Goal: Information Seeking & Learning: Find specific fact

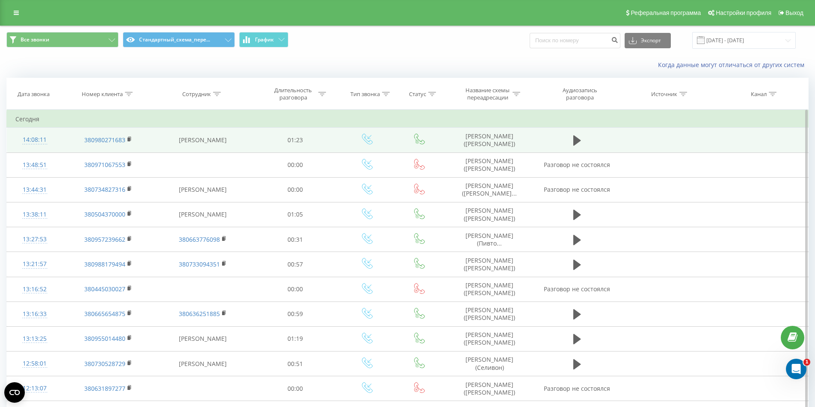
click at [496, 145] on td "[PERSON_NAME] ([PERSON_NAME])" at bounding box center [489, 140] width 91 height 25
click at [496, 145] on td "Ткачук Антон (Лабунська)" at bounding box center [489, 140] width 91 height 25
copy tr "Ткачук Антон (Лабунська)"
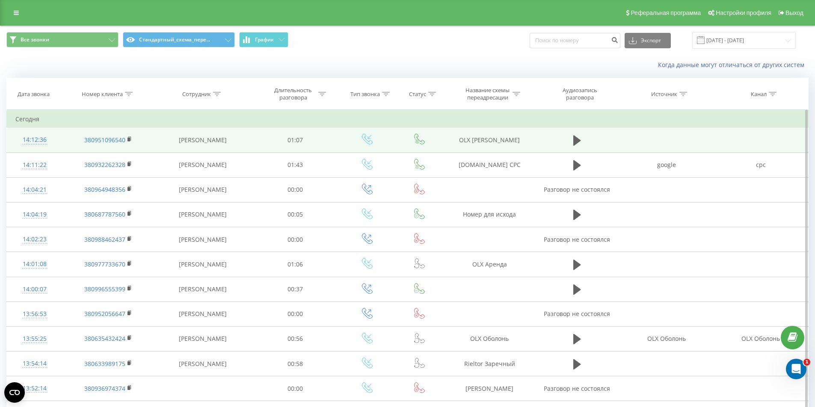
click at [488, 138] on td "OLX [PERSON_NAME]" at bounding box center [489, 140] width 91 height 25
click at [488, 138] on td "OLX Ирина Давиденко" at bounding box center [489, 140] width 91 height 25
copy tr "OLX Ирина Давиденко"
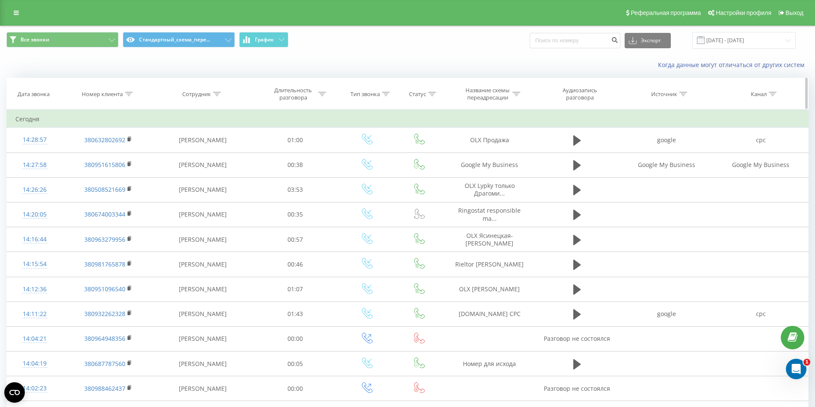
click at [128, 91] on div at bounding box center [129, 94] width 8 height 7
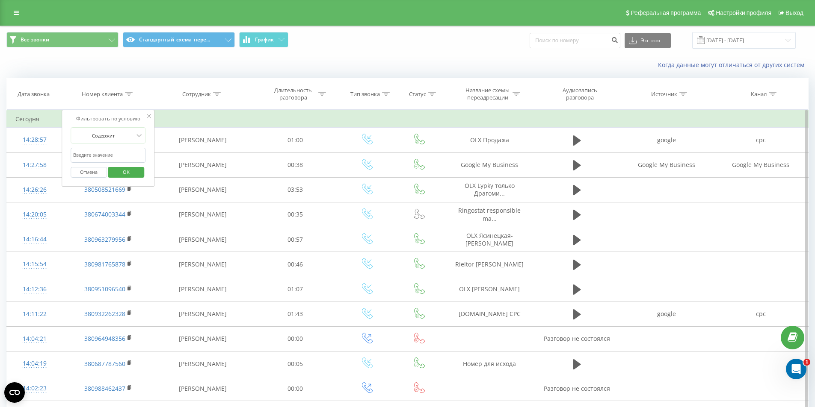
click at [112, 152] on input "text" at bounding box center [108, 155] width 75 height 15
paste input "380507389594"
type input "380507389594"
click at [124, 172] on span "OK" at bounding box center [126, 171] width 24 height 13
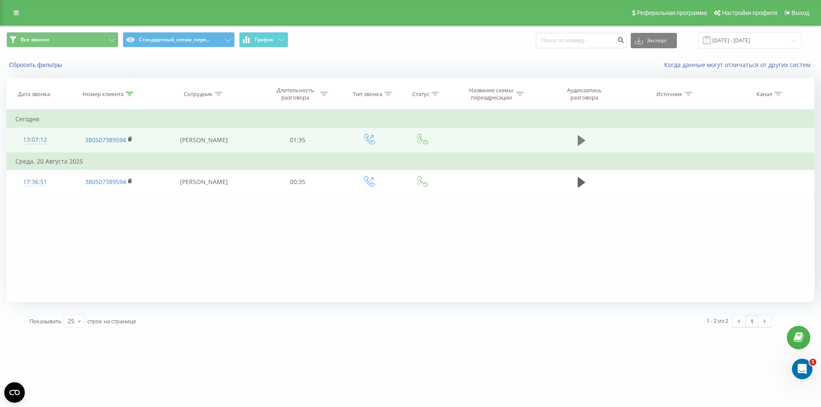
click at [587, 139] on button at bounding box center [581, 140] width 13 height 13
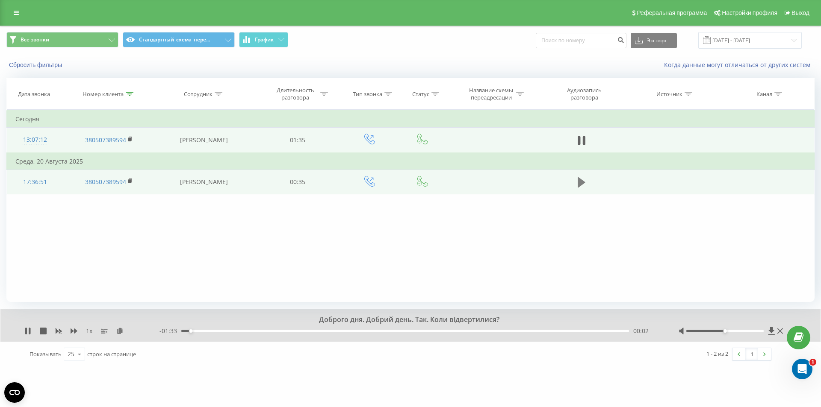
click at [578, 184] on icon at bounding box center [582, 182] width 8 height 10
click at [74, 332] on icon at bounding box center [74, 331] width 7 height 7
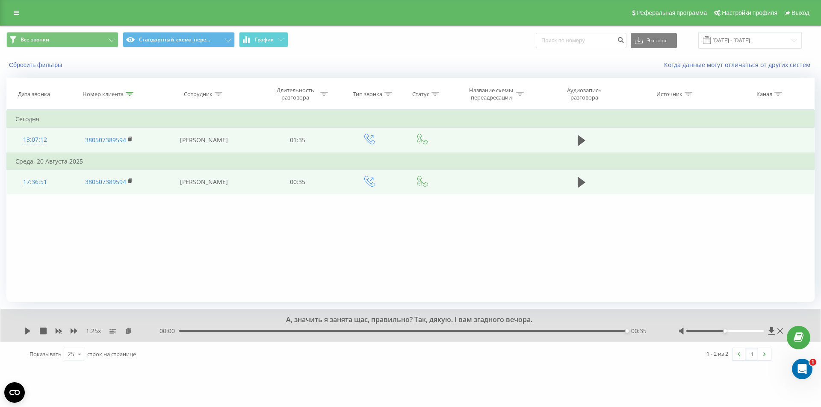
click at [131, 224] on div "Фильтровать по условию Содержит 380507389594 Отмена OK Фильтровать по условию С…" at bounding box center [410, 206] width 808 height 192
click at [39, 180] on div "17:36:51" at bounding box center [34, 182] width 39 height 17
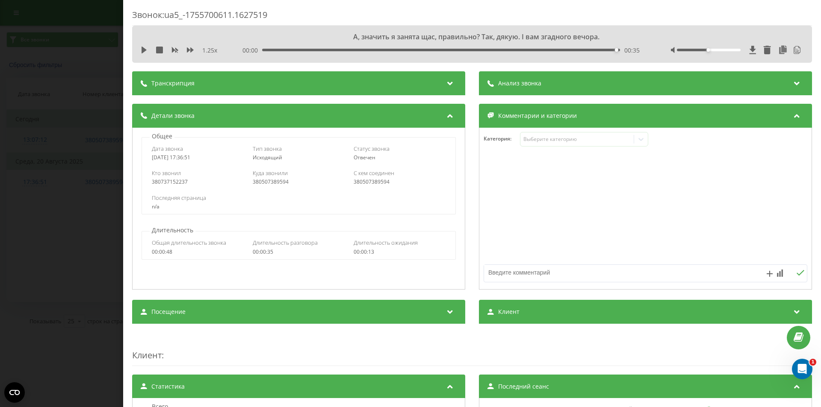
click at [63, 204] on div "Звонок : ua5_-1755700611.1627519 А, значить я занята щас, правильно? Так, дякую…" at bounding box center [410, 203] width 821 height 407
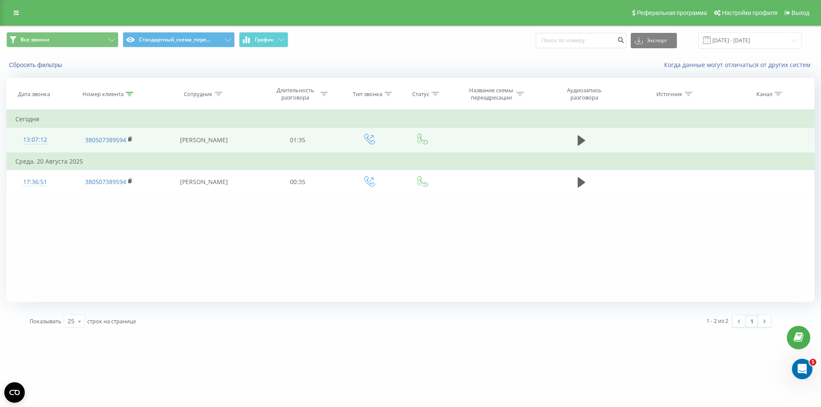
click at [157, 229] on div "Фильтровать по условию Содержит 380507389594 Отмена OK Фильтровать по условию С…" at bounding box center [410, 206] width 808 height 192
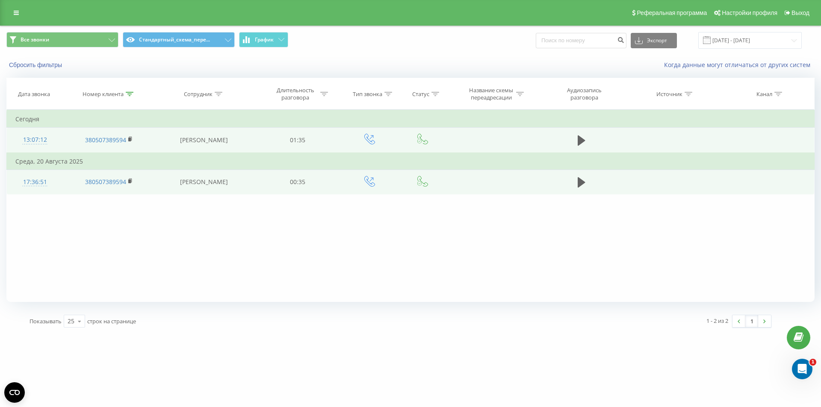
click at [25, 180] on div "17:36:51" at bounding box center [34, 182] width 39 height 17
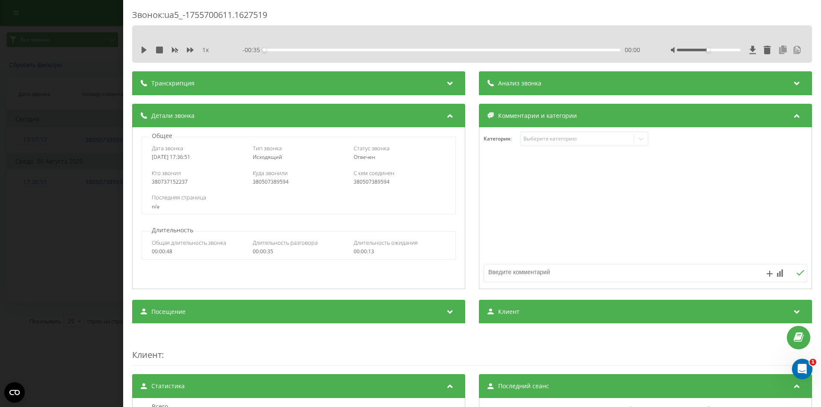
click at [778, 48] on icon at bounding box center [783, 50] width 10 height 9
drag, startPoint x: 85, startPoint y: 192, endPoint x: 87, endPoint y: 187, distance: 5.4
click at [86, 190] on div "Звонок : ua5_-1755700611.1627519 1 x - 00:35 00:00 00:00 Транскрипция 00:00 Алл…" at bounding box center [410, 203] width 821 height 407
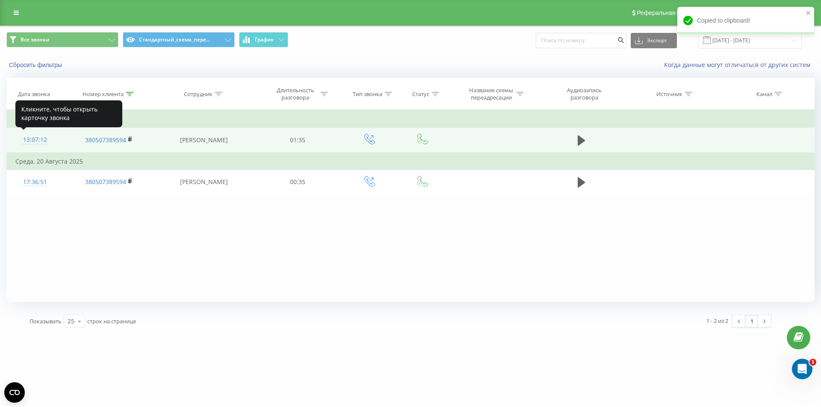
drag, startPoint x: 33, startPoint y: 143, endPoint x: 35, endPoint y: 139, distance: 5.0
click at [34, 142] on div "13:07:12" at bounding box center [34, 140] width 39 height 17
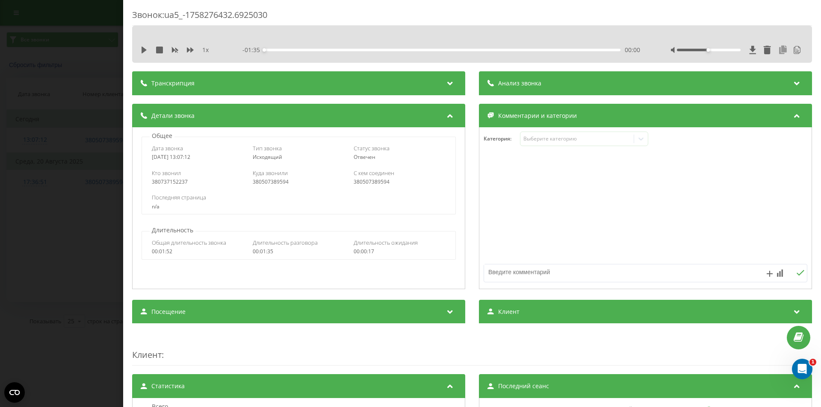
click at [778, 51] on icon at bounding box center [783, 50] width 10 height 9
click at [85, 200] on div "Звонок : ua5_-1758276432.6925030 1 x - 01:35 00:00 00:00 Транскрипция 00:00 Доб…" at bounding box center [410, 203] width 821 height 407
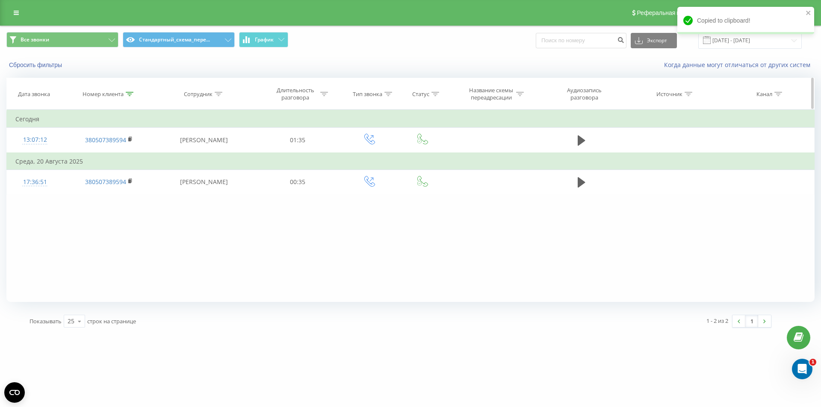
click at [129, 91] on div at bounding box center [130, 94] width 8 height 7
click at [89, 173] on button "Отмена" at bounding box center [89, 172] width 36 height 11
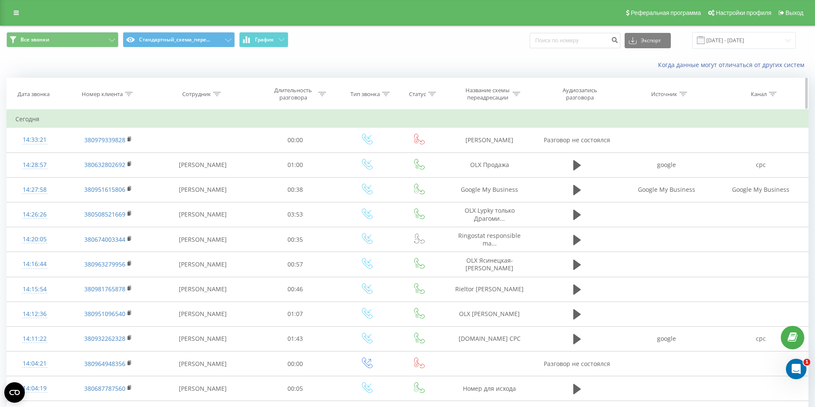
click at [130, 94] on icon at bounding box center [129, 94] width 8 height 4
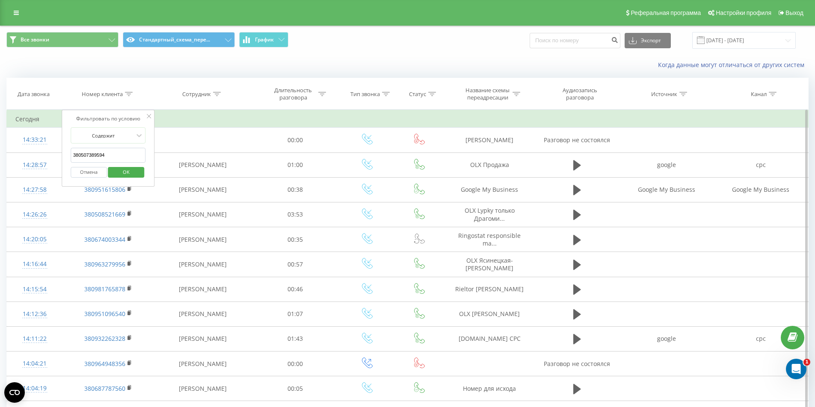
drag, startPoint x: 108, startPoint y: 150, endPoint x: 111, endPoint y: 159, distance: 10.3
click at [108, 150] on input "380507389594" at bounding box center [108, 155] width 75 height 15
paste input "380507389594"
type input "380507389594"
click at [127, 168] on span "OK" at bounding box center [126, 171] width 24 height 13
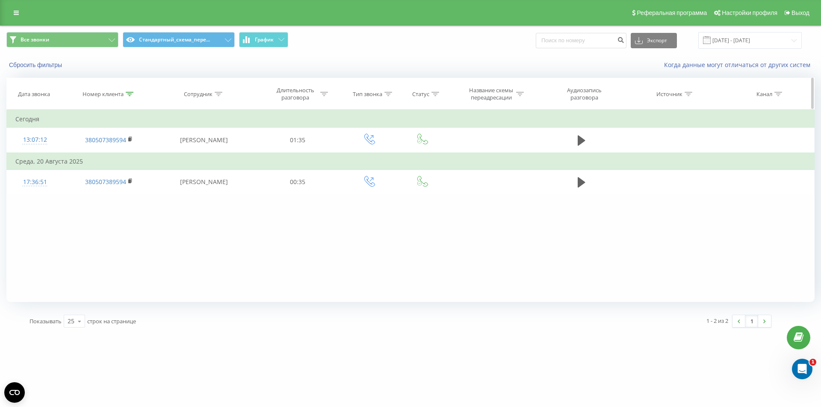
click at [129, 92] on icon at bounding box center [130, 94] width 8 height 4
click at [94, 172] on button "Отмена" at bounding box center [89, 172] width 36 height 11
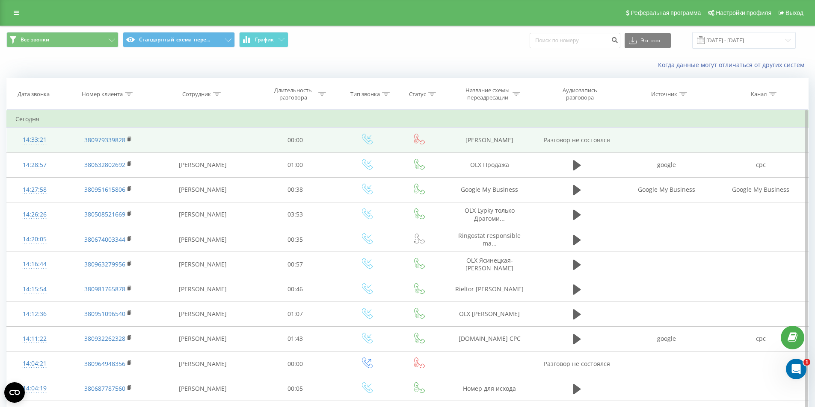
click at [177, 135] on td at bounding box center [203, 140] width 98 height 25
click at [493, 142] on td "Банер Галенко" at bounding box center [489, 140] width 91 height 25
copy td "Банер Галенко"
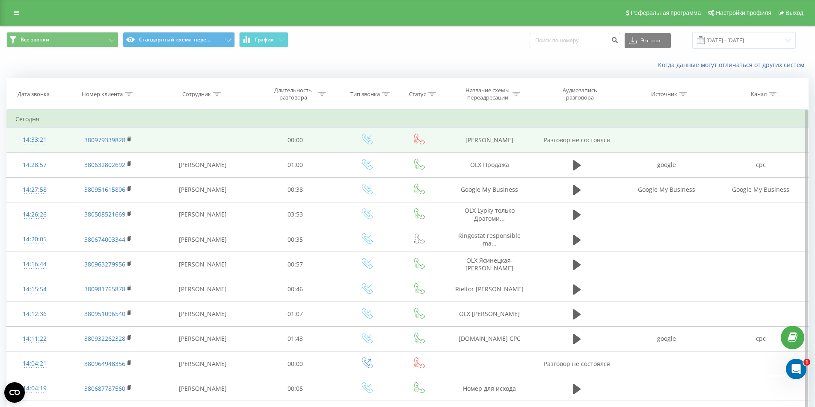
click at [37, 135] on div "14:33:21" at bounding box center [34, 140] width 38 height 17
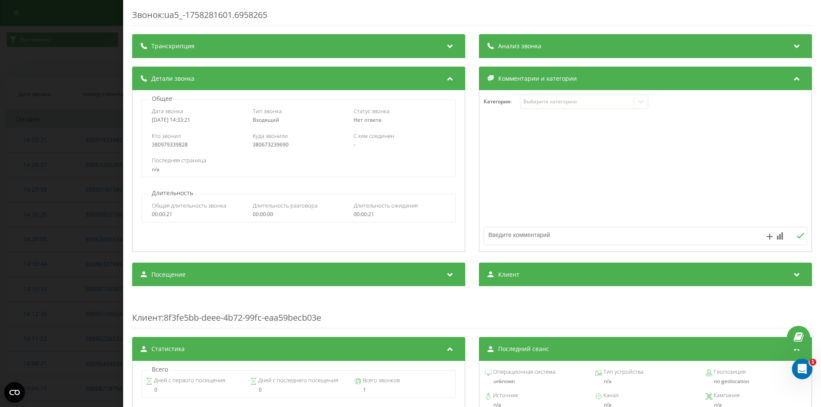
click at [265, 144] on div "380673239690" at bounding box center [299, 145] width 92 height 6
copy div "380673239690"
click at [105, 140] on div "Звонок : ua5_-1758281601.6958265 Транскрипция Для анализа AI будущих звонков на…" at bounding box center [410, 203] width 821 height 407
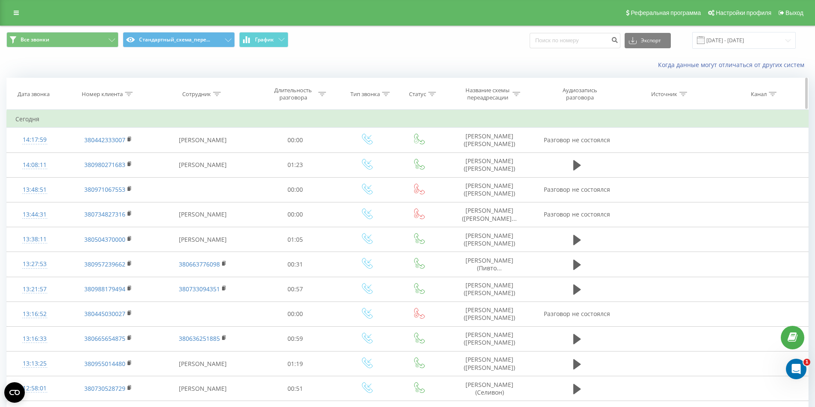
click at [127, 94] on icon at bounding box center [129, 94] width 8 height 4
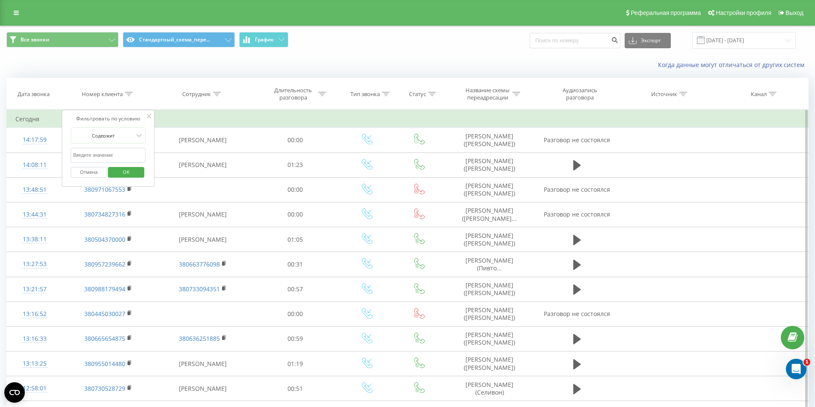
click at [103, 159] on input "text" at bounding box center [108, 155] width 75 height 15
paste input "380507389594"
type input "380507389594"
click at [133, 169] on span "OK" at bounding box center [126, 171] width 24 height 13
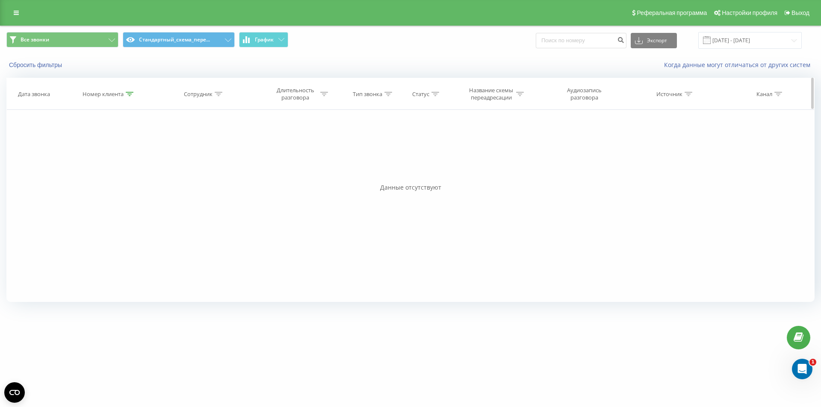
click at [127, 93] on icon at bounding box center [130, 94] width 8 height 4
click at [95, 169] on button "Отмена" at bounding box center [89, 172] width 36 height 11
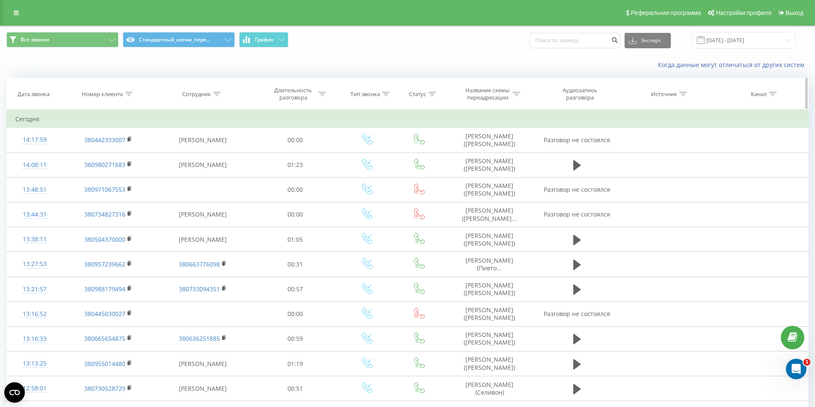
click at [214, 93] on icon at bounding box center [217, 94] width 8 height 4
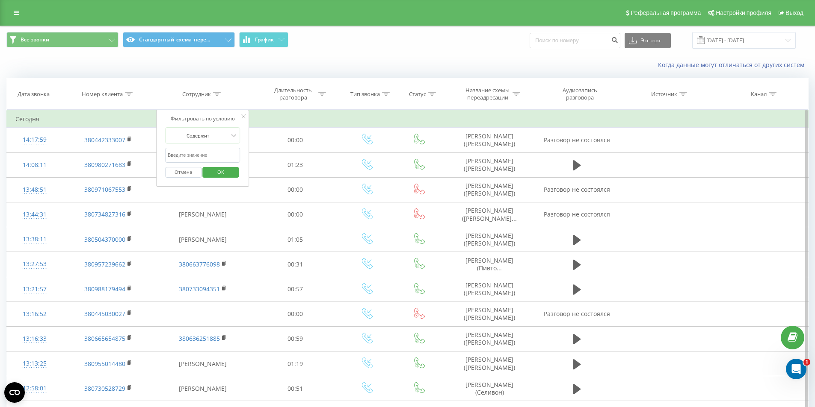
click at [203, 152] on input "text" at bounding box center [202, 155] width 75 height 15
click at [129, 92] on icon at bounding box center [129, 94] width 8 height 4
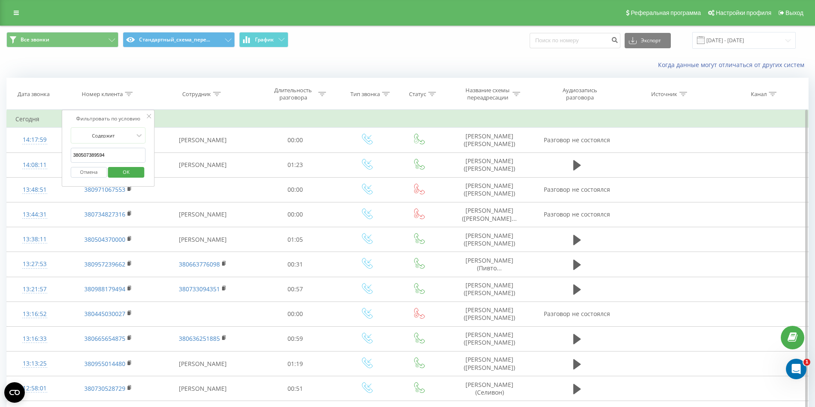
click at [115, 154] on input "380507389594" at bounding box center [108, 155] width 75 height 15
paste input "380507389594"
type input "380507389594"
click at [125, 173] on span "OK" at bounding box center [126, 171] width 24 height 13
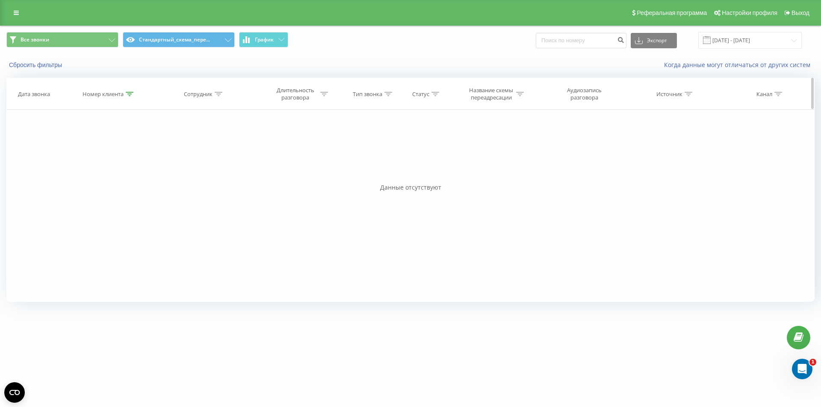
click at [129, 94] on icon at bounding box center [130, 94] width 8 height 4
drag, startPoint x: 99, startPoint y: 171, endPoint x: 94, endPoint y: 168, distance: 6.3
click at [99, 171] on button "Отмена" at bounding box center [89, 172] width 36 height 11
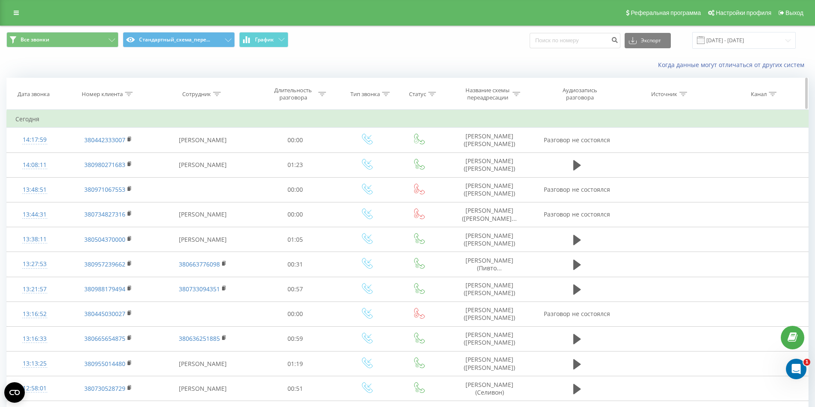
click at [131, 94] on icon at bounding box center [129, 94] width 8 height 4
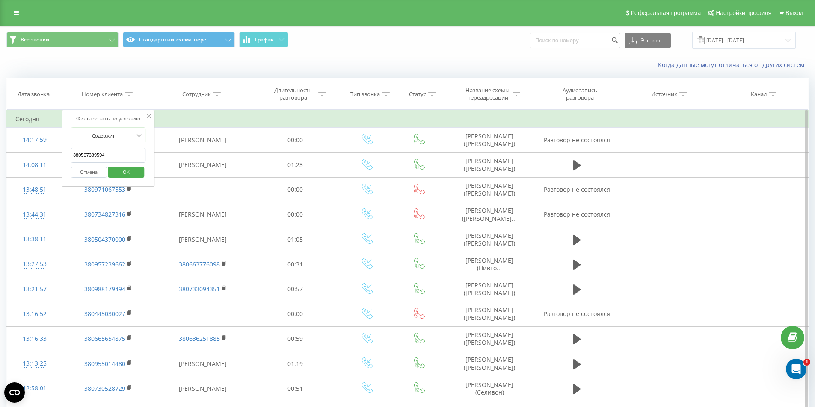
click at [113, 155] on input "380507389594" at bounding box center [108, 155] width 75 height 15
paste input "380507389594"
type input "380507389594"
click at [120, 156] on input "380507389594" at bounding box center [108, 155] width 75 height 15
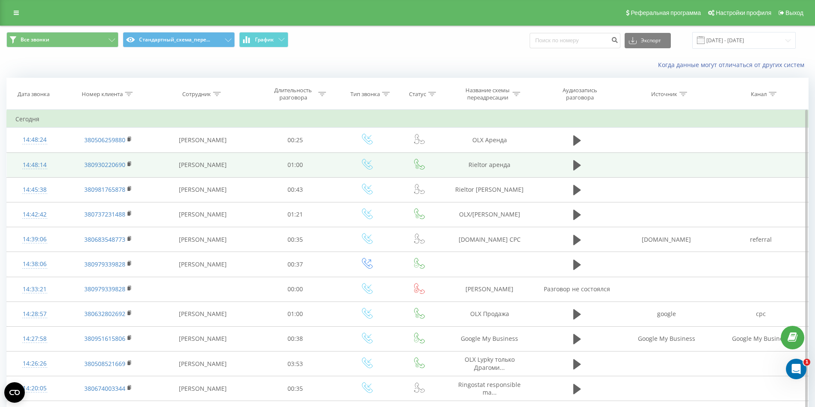
click at [227, 159] on td "[PERSON_NAME]" at bounding box center [203, 165] width 98 height 25
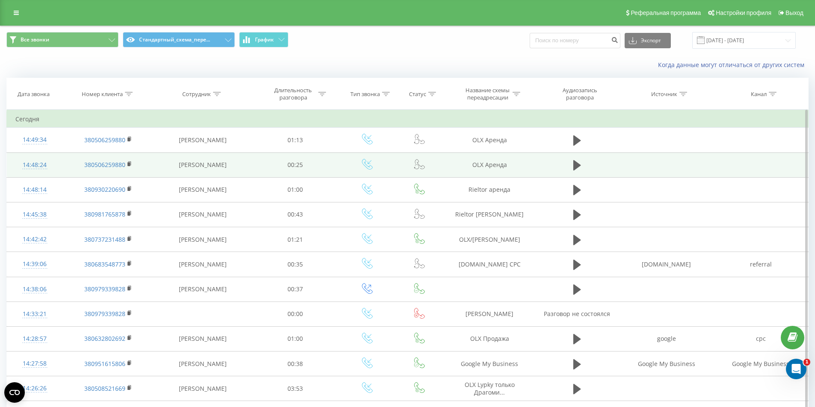
click at [488, 167] on td "OLX Аренда" at bounding box center [489, 165] width 91 height 25
copy tr "OLX Аренда"
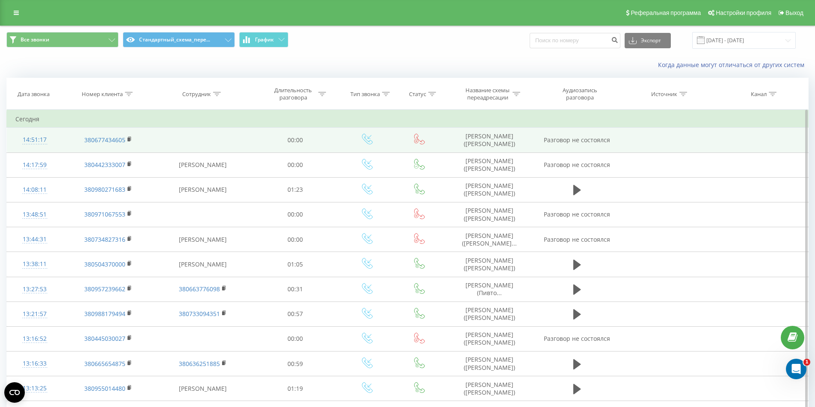
click at [486, 141] on td "[PERSON_NAME] ([PERSON_NAME])" at bounding box center [489, 140] width 91 height 25
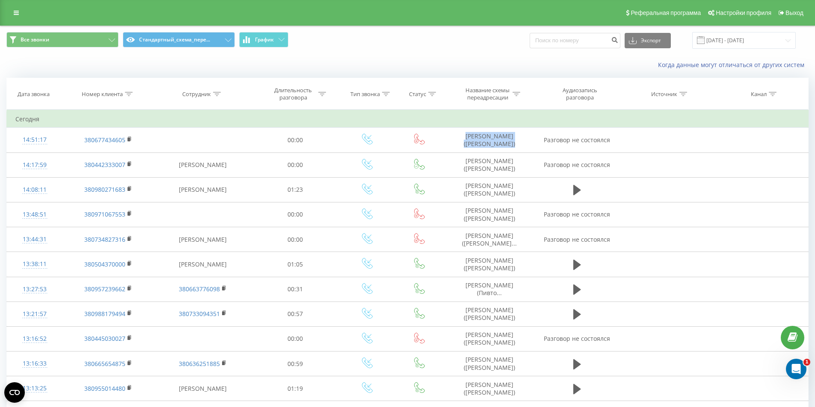
copy td "[PERSON_NAME] ([PERSON_NAME])"
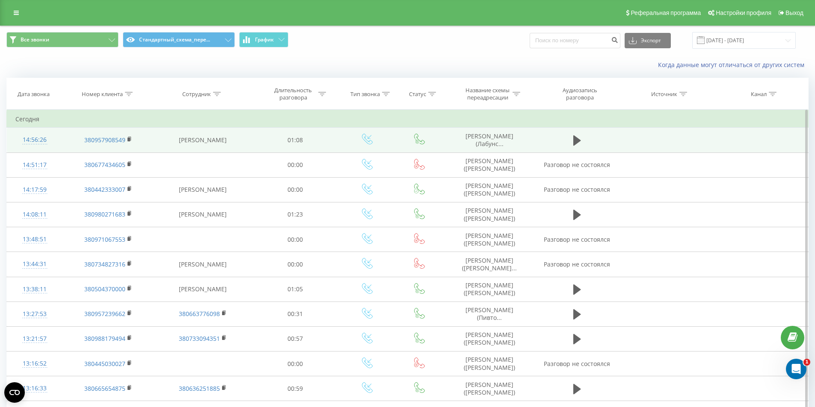
click at [488, 140] on span "[PERSON_NAME] (Лабунс..." at bounding box center [489, 140] width 48 height 16
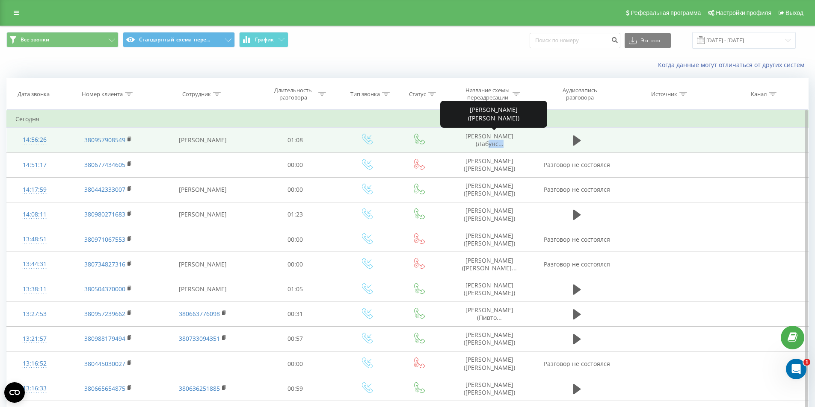
click at [488, 140] on span "[PERSON_NAME] (Лабунс..." at bounding box center [489, 140] width 48 height 16
copy tr "[PERSON_NAME] (Лабунс..."
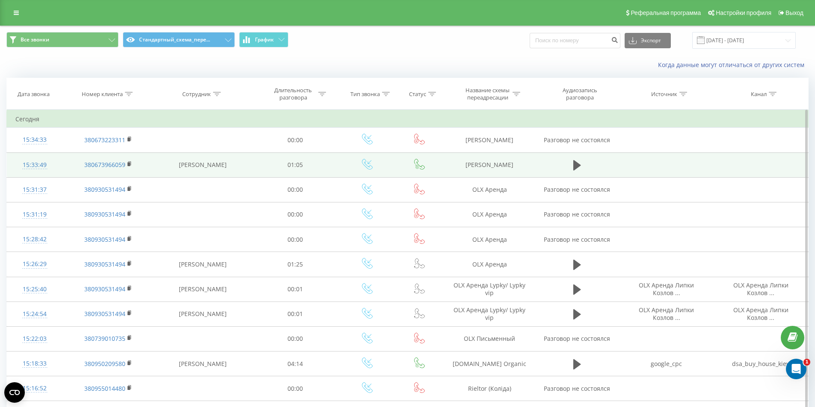
click at [486, 163] on td "DOM RIA Войтенко" at bounding box center [489, 165] width 91 height 25
copy tr "DOM RIA Войтенко"
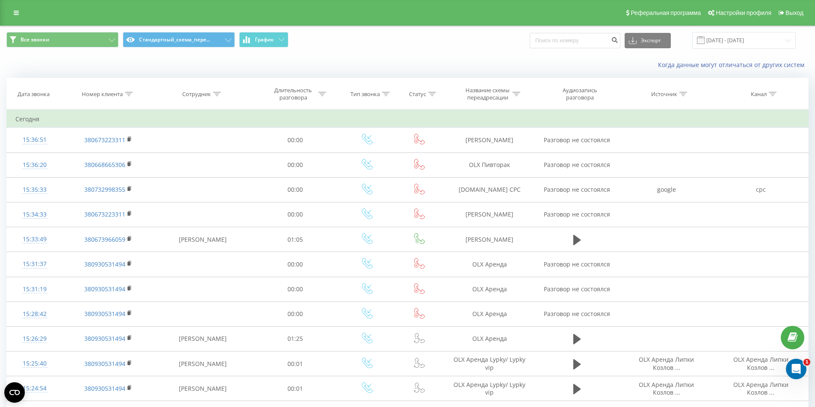
click at [199, 161] on td at bounding box center [203, 165] width 98 height 25
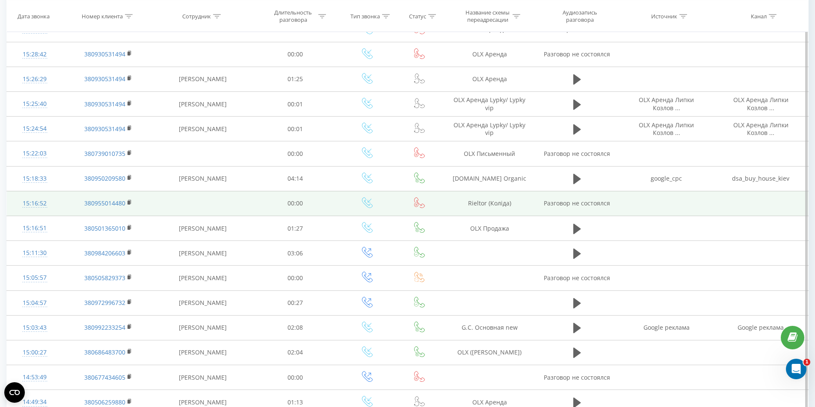
click at [475, 204] on td "Rieltor (Коліда)" at bounding box center [489, 203] width 91 height 25
click at [476, 204] on td "Rieltor (Коліда)" at bounding box center [489, 203] width 91 height 25
copy td "Rieltor (Коліда)"
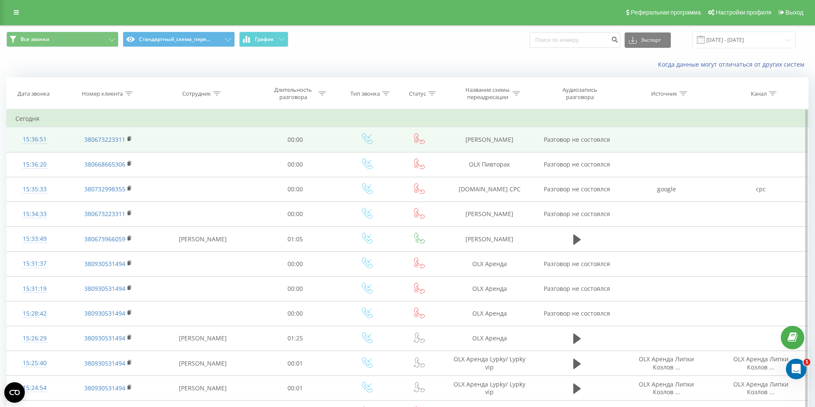
scroll to position [0, 0]
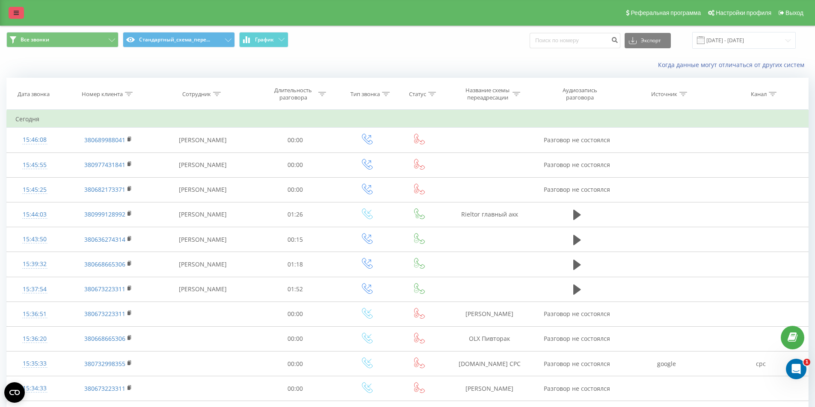
click at [13, 10] on link at bounding box center [16, 13] width 15 height 12
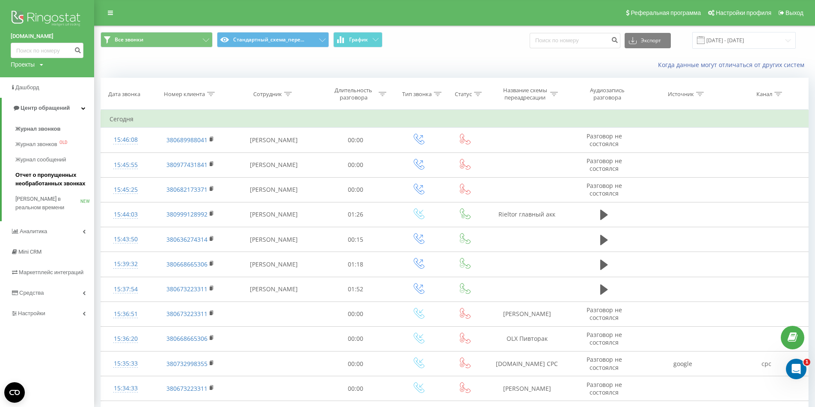
click at [45, 174] on span "Отчет о пропущенных необработанных звонках" at bounding box center [52, 179] width 74 height 17
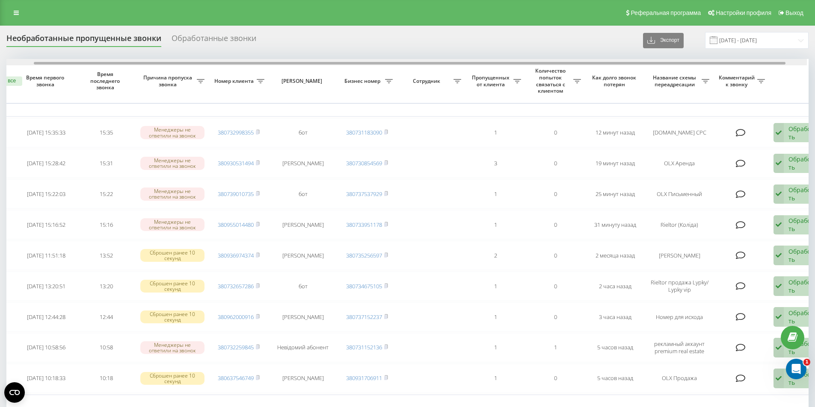
drag, startPoint x: 576, startPoint y: 63, endPoint x: 607, endPoint y: 64, distance: 31.6
click at [607, 64] on div at bounding box center [409, 63] width 751 height 3
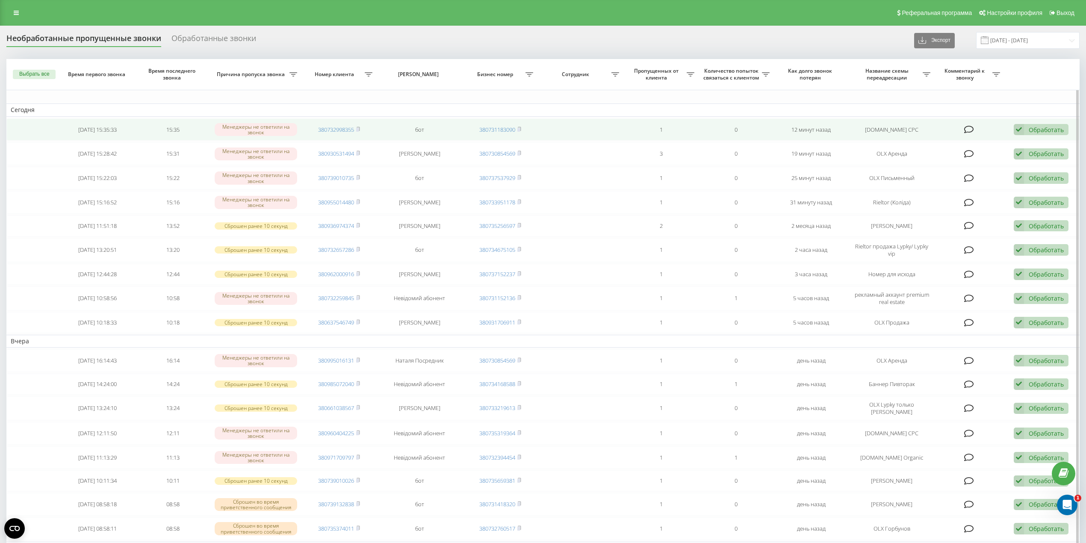
click at [821, 127] on div "Обработать" at bounding box center [1046, 130] width 35 height 8
click at [821, 186] on div "Другой вариант" at bounding box center [986, 189] width 164 height 15
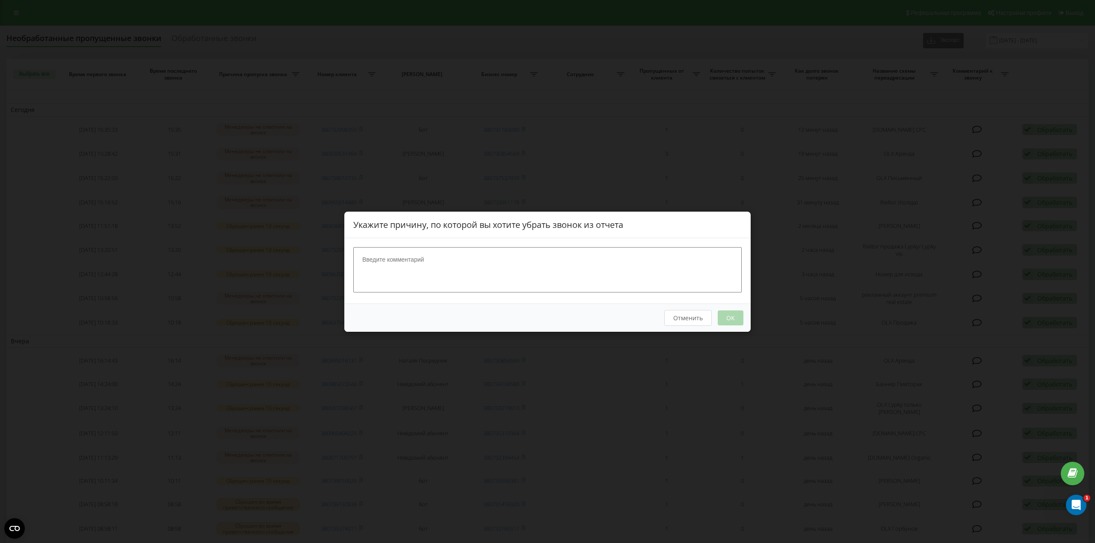
drag, startPoint x: 397, startPoint y: 259, endPoint x: 407, endPoint y: 254, distance: 12.0
click at [402, 257] on textarea at bounding box center [547, 269] width 388 height 45
type textarea "БОт"
click at [727, 315] on button "OK" at bounding box center [730, 317] width 26 height 15
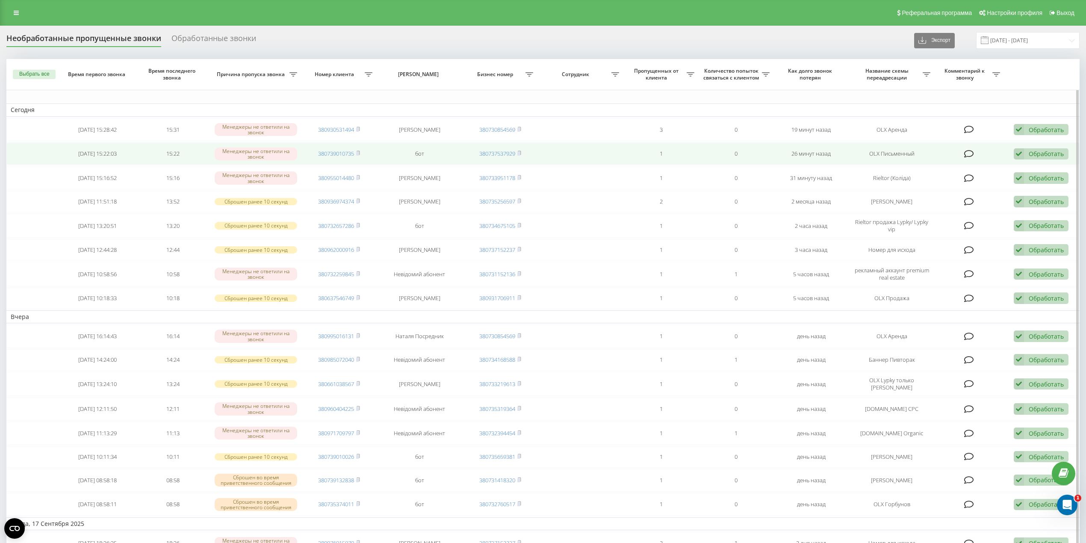
click at [821, 155] on div "Обработать" at bounding box center [1046, 154] width 35 height 8
click at [821, 216] on span "Другой вариант" at bounding box center [934, 214] width 47 height 8
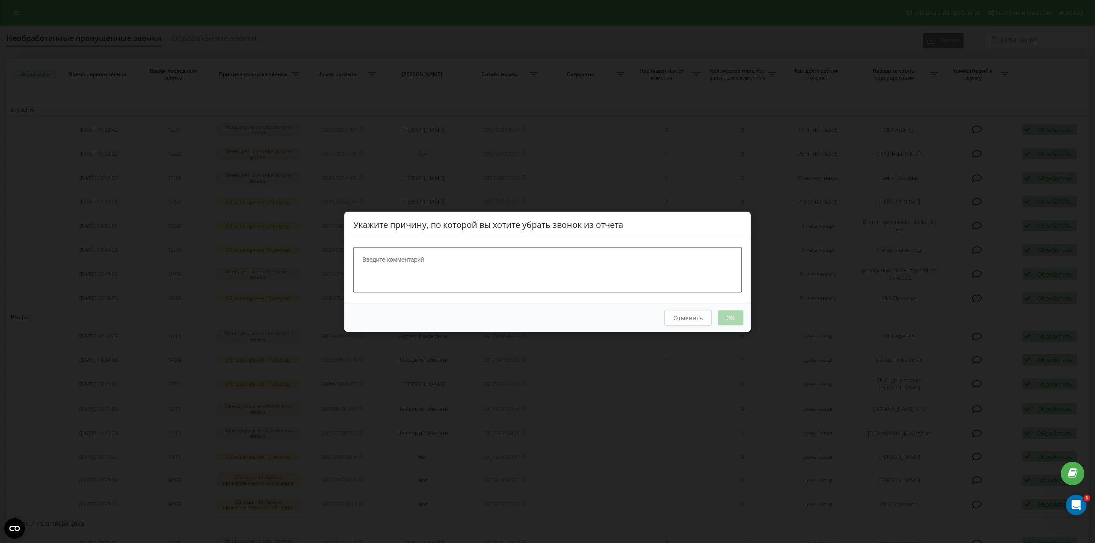
click at [409, 270] on textarea at bounding box center [547, 269] width 388 height 45
type textarea "бот"
click at [734, 319] on button "OK" at bounding box center [730, 317] width 26 height 15
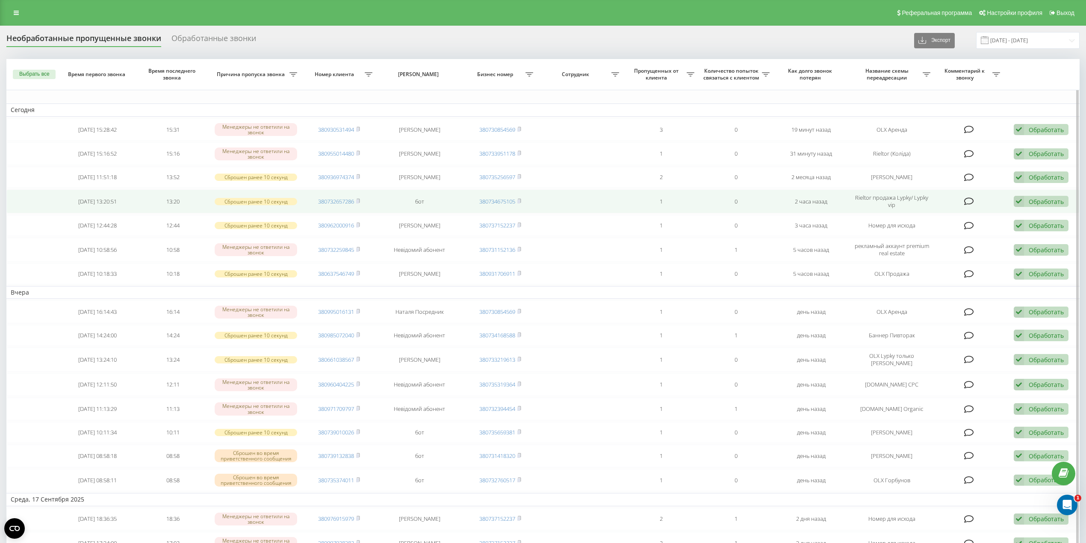
click at [821, 207] on div "Обработать Не удалось связаться Связался с клиентом с помощью другого канала Кл…" at bounding box center [1041, 202] width 55 height 12
click at [821, 261] on span "Другой вариант" at bounding box center [934, 261] width 47 height 8
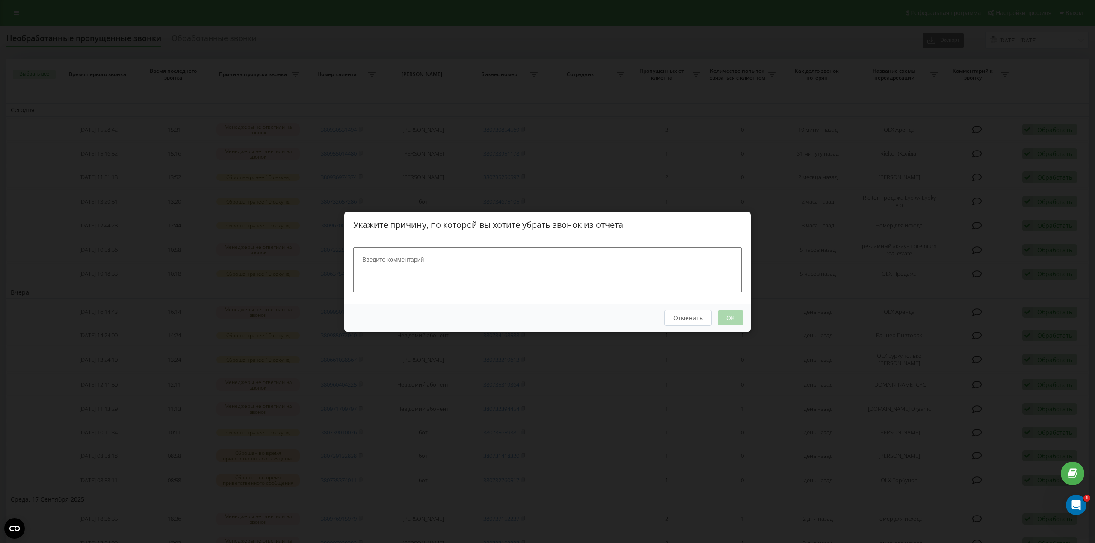
click at [496, 273] on textarea at bounding box center [547, 269] width 388 height 45
type textarea "бот"
click at [736, 314] on button "OK" at bounding box center [730, 317] width 26 height 15
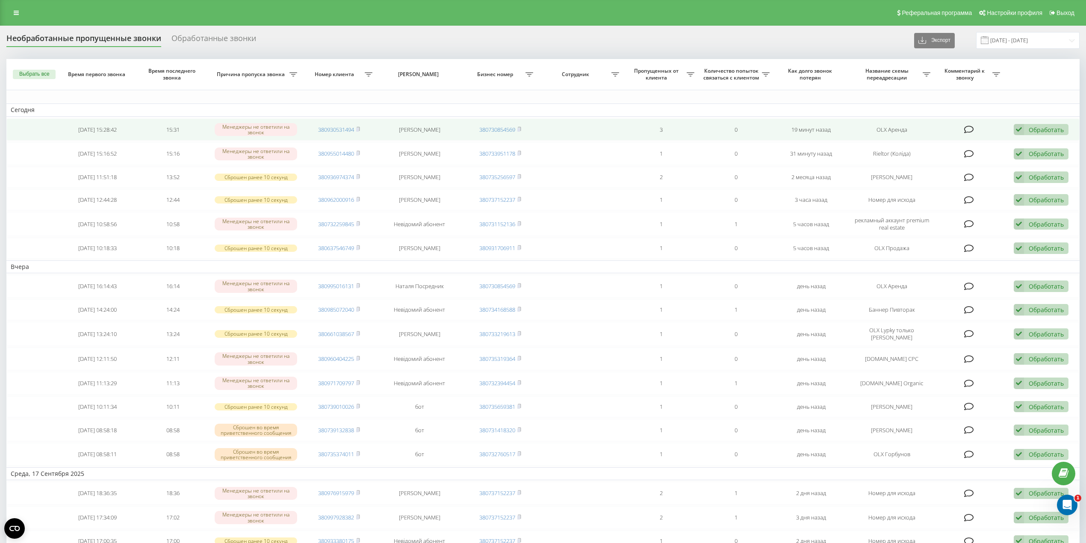
click at [821, 127] on icon at bounding box center [1019, 130] width 10 height 12
click at [821, 157] on span "Связался с клиентом с помощью другого канала" at bounding box center [982, 158] width 143 height 8
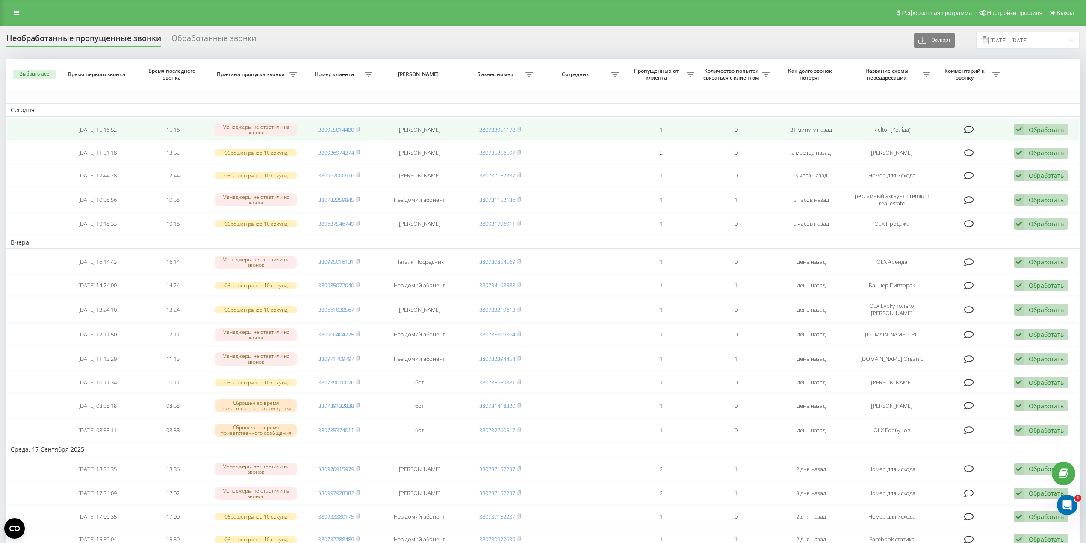
click at [821, 129] on div "Обработать" at bounding box center [1046, 130] width 35 height 8
click at [821, 162] on span "Связался с клиентом с помощью другого канала" at bounding box center [982, 158] width 143 height 8
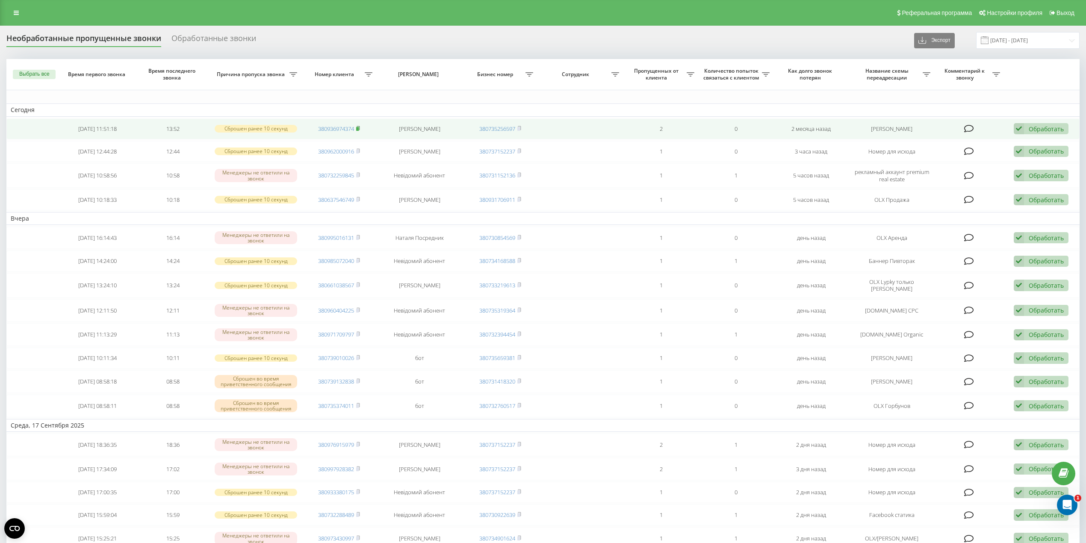
click at [358, 126] on icon at bounding box center [358, 128] width 3 height 4
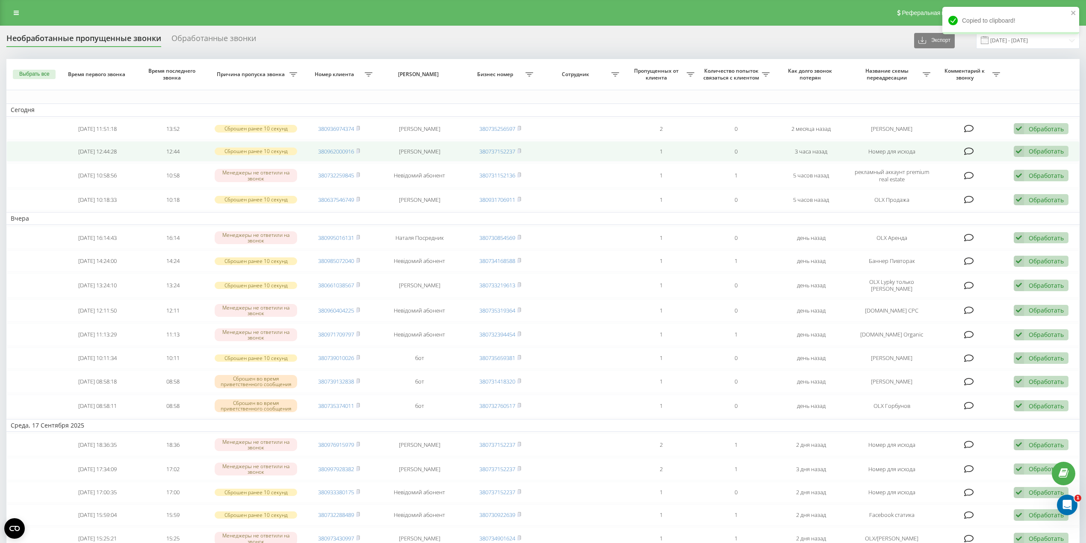
click at [821, 161] on td "Номер для исхода" at bounding box center [892, 151] width 86 height 21
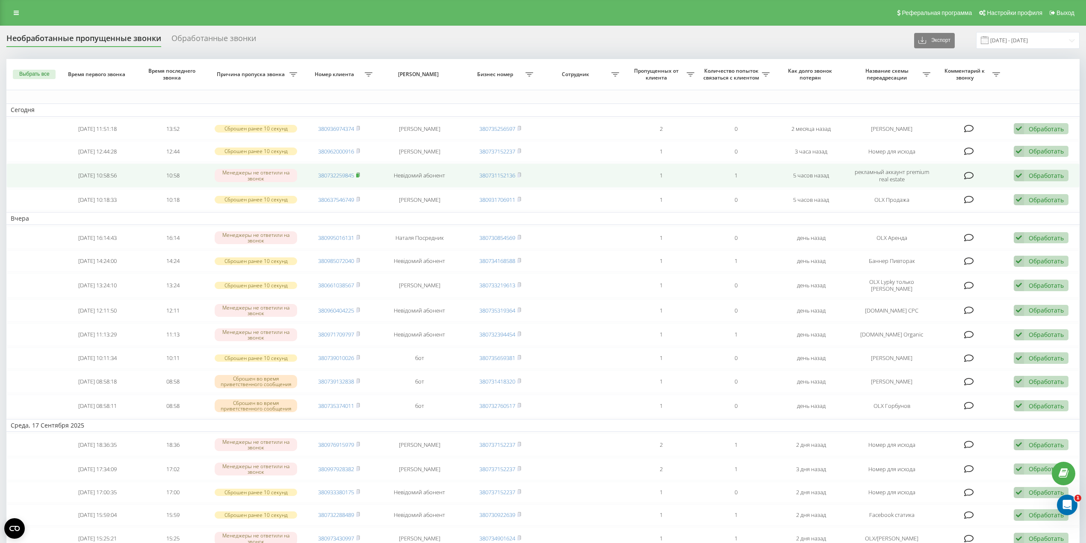
click at [359, 174] on icon at bounding box center [358, 174] width 4 height 5
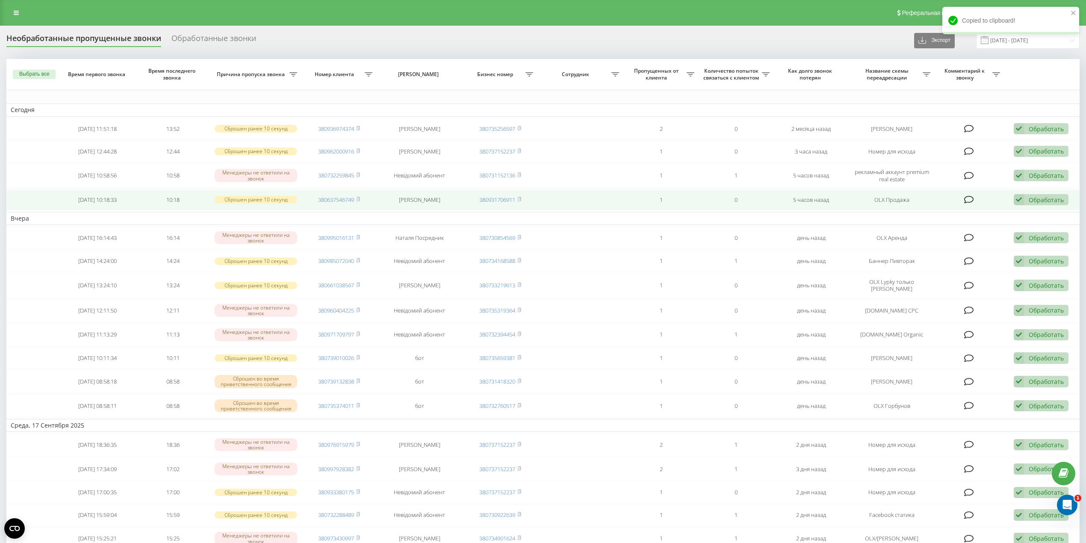
click at [821, 192] on td "OLX Продажа" at bounding box center [892, 199] width 86 height 21
click at [362, 199] on td "380637546749" at bounding box center [338, 199] width 75 height 21
click at [358, 199] on rect at bounding box center [357, 200] width 3 height 4
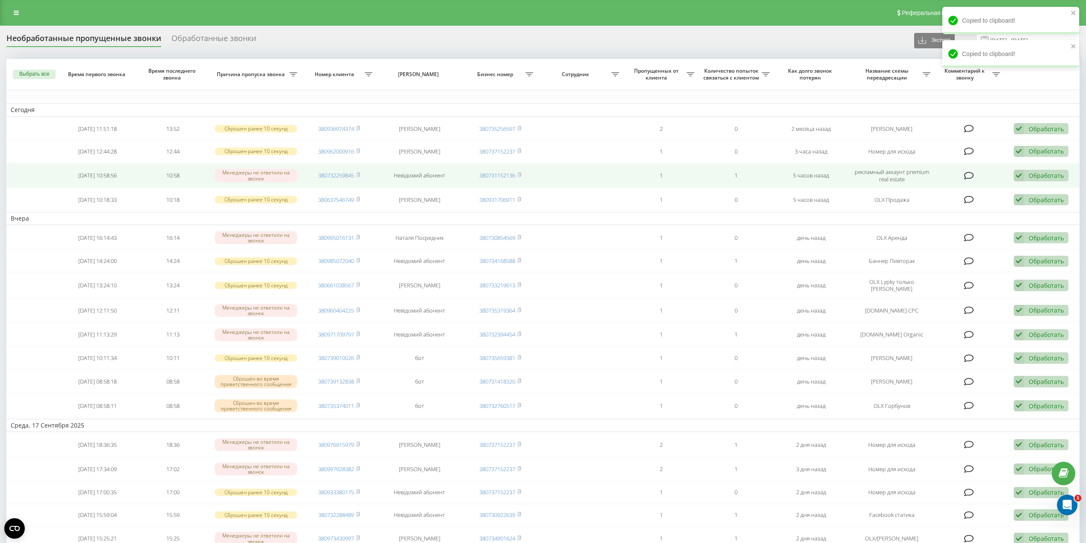
click at [149, 185] on td "10:58" at bounding box center [172, 175] width 75 height 24
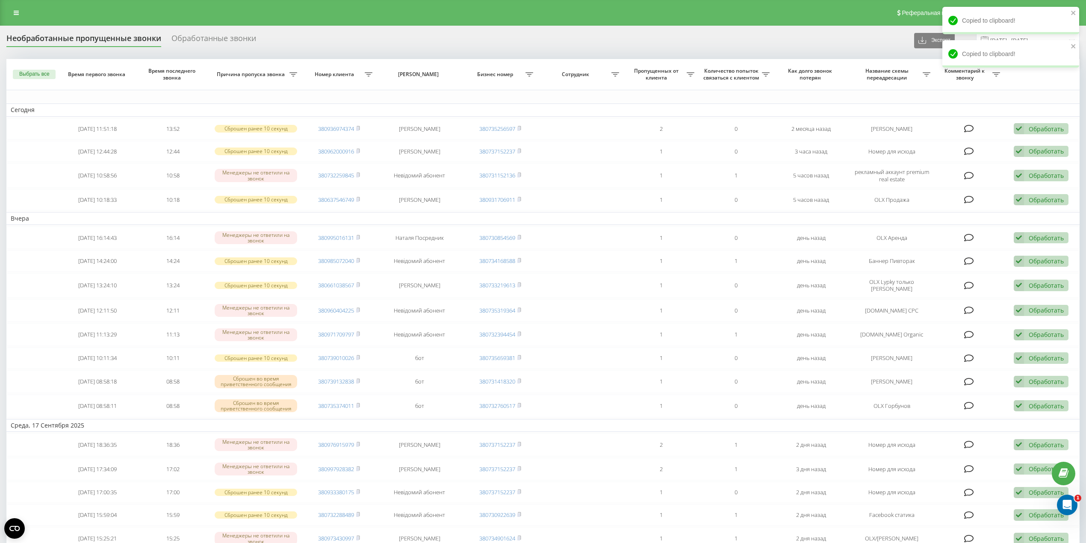
click at [2, 9] on div "Реферальная программа Настройки профиля Выход" at bounding box center [543, 13] width 1086 height 26
click at [21, 11] on link at bounding box center [16, 13] width 15 height 12
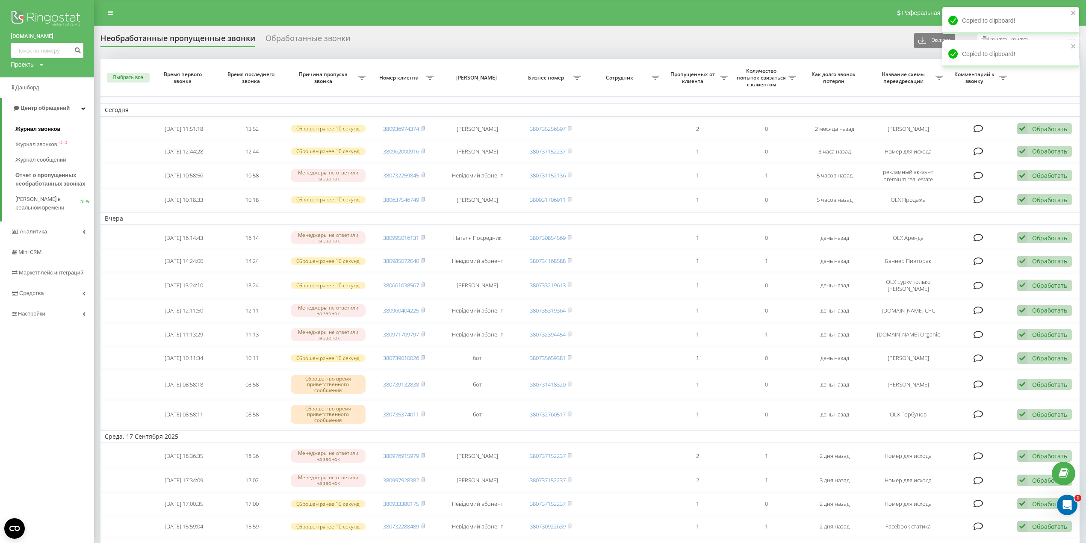
click at [30, 127] on span "Журнал звонков" at bounding box center [37, 129] width 45 height 9
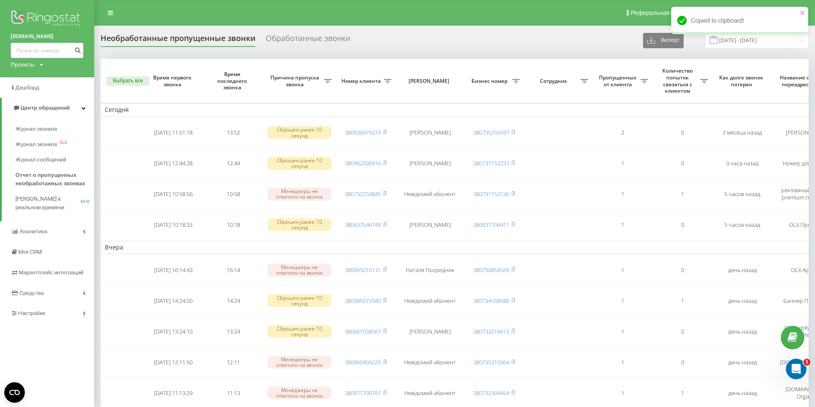
drag, startPoint x: 136, startPoint y: 149, endPoint x: 96, endPoint y: 132, distance: 43.5
click at [136, 149] on td at bounding box center [121, 163] width 43 height 29
click at [53, 133] on span "Журнал звонков" at bounding box center [37, 129] width 45 height 9
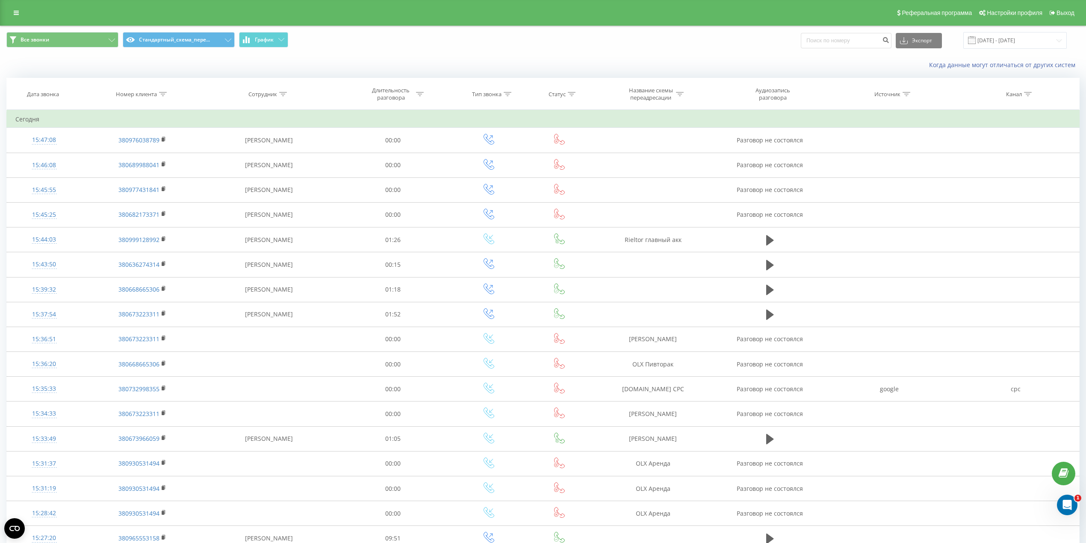
drag, startPoint x: 164, startPoint y: 93, endPoint x: 173, endPoint y: 146, distance: 53.3
click at [163, 93] on icon at bounding box center [163, 94] width 8 height 4
click at [115, 151] on input "text" at bounding box center [142, 155] width 75 height 15
paste input "380936974374"
click at [162, 170] on span "OK" at bounding box center [161, 171] width 24 height 13
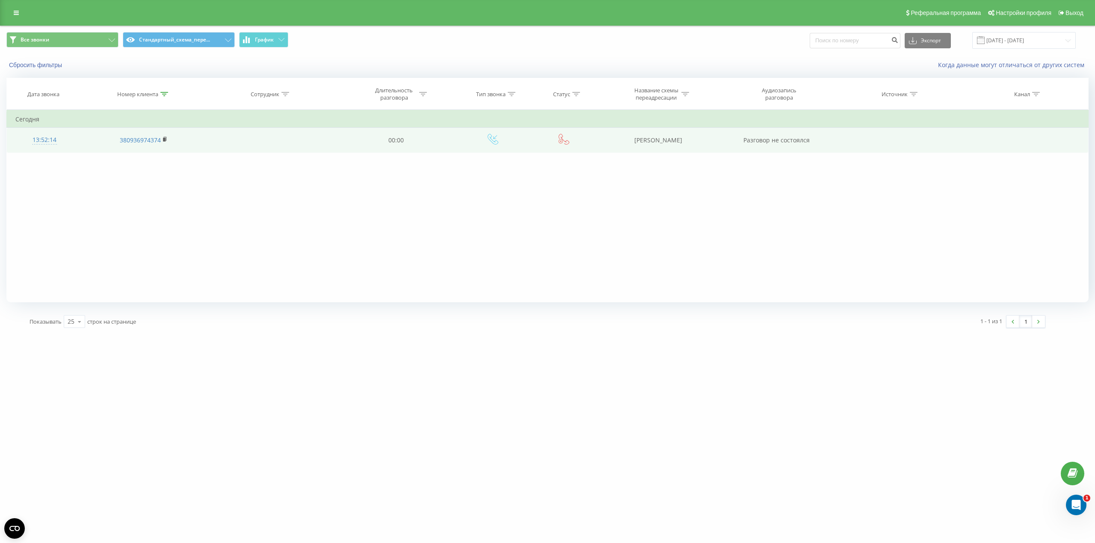
click at [671, 140] on td "[PERSON_NAME]" at bounding box center [658, 140] width 123 height 25
copy td "[PERSON_NAME]"
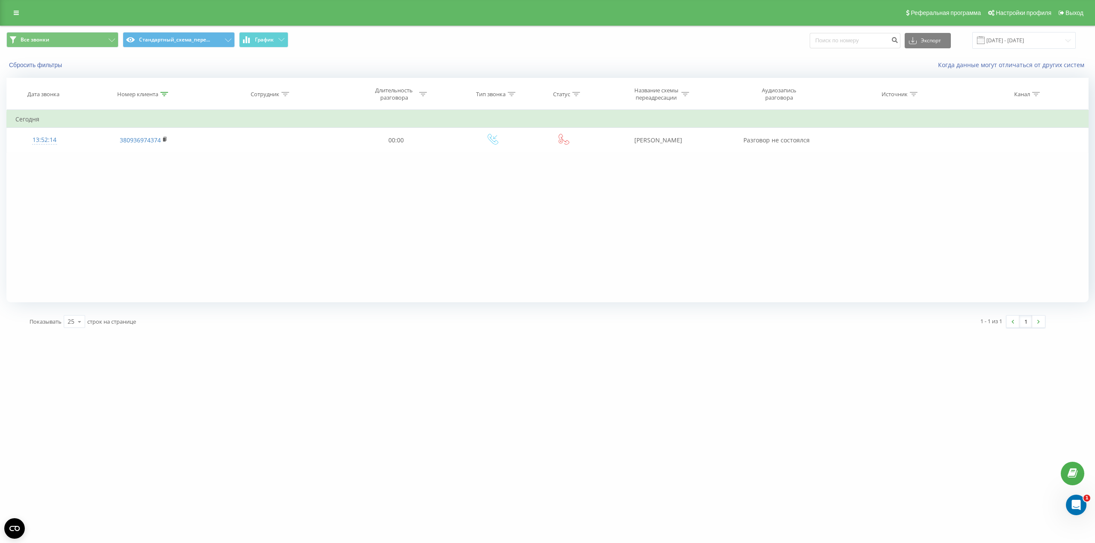
click at [163, 99] on th "Номер клиента" at bounding box center [143, 94] width 123 height 32
click at [163, 96] on th "Номер клиента" at bounding box center [143, 94] width 123 height 32
click at [163, 95] on icon at bounding box center [164, 94] width 8 height 4
click at [139, 158] on input "380936974374" at bounding box center [143, 155] width 75 height 15
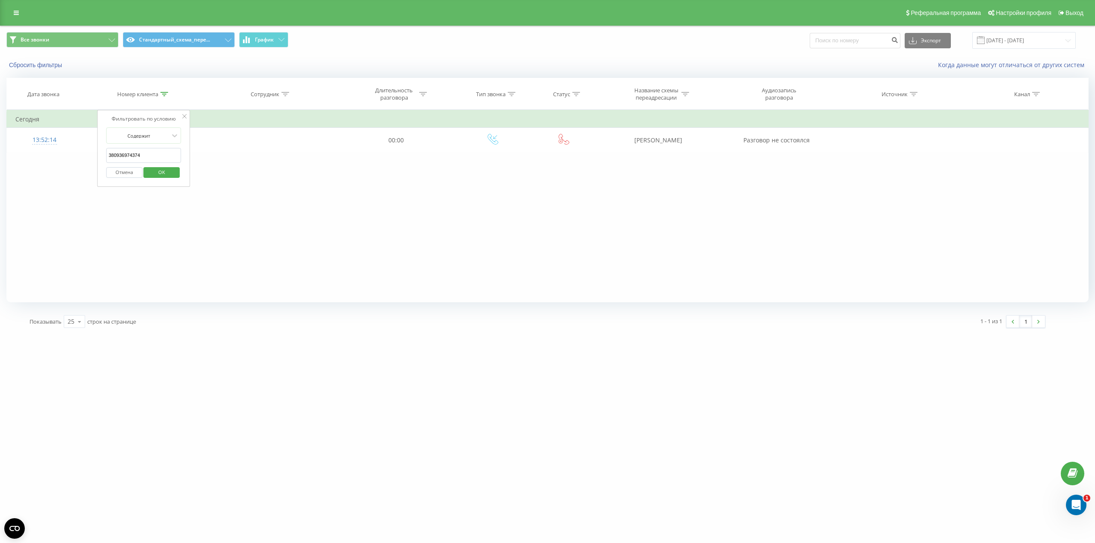
paste input "732259845"
type input "380732259845"
click at [163, 171] on span "OK" at bounding box center [162, 171] width 24 height 13
drag, startPoint x: 14, startPoint y: 4, endPoint x: 76, endPoint y: 31, distance: 67.8
click at [14, 4] on div "Реферальная программа Настройки профиля Выход" at bounding box center [547, 13] width 1095 height 26
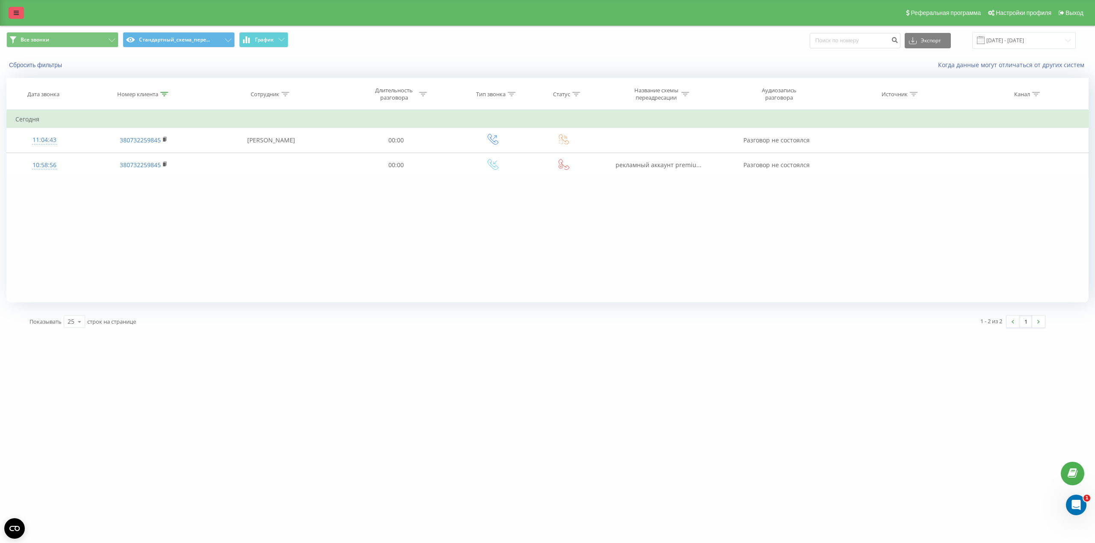
click at [14, 10] on icon at bounding box center [16, 13] width 5 height 6
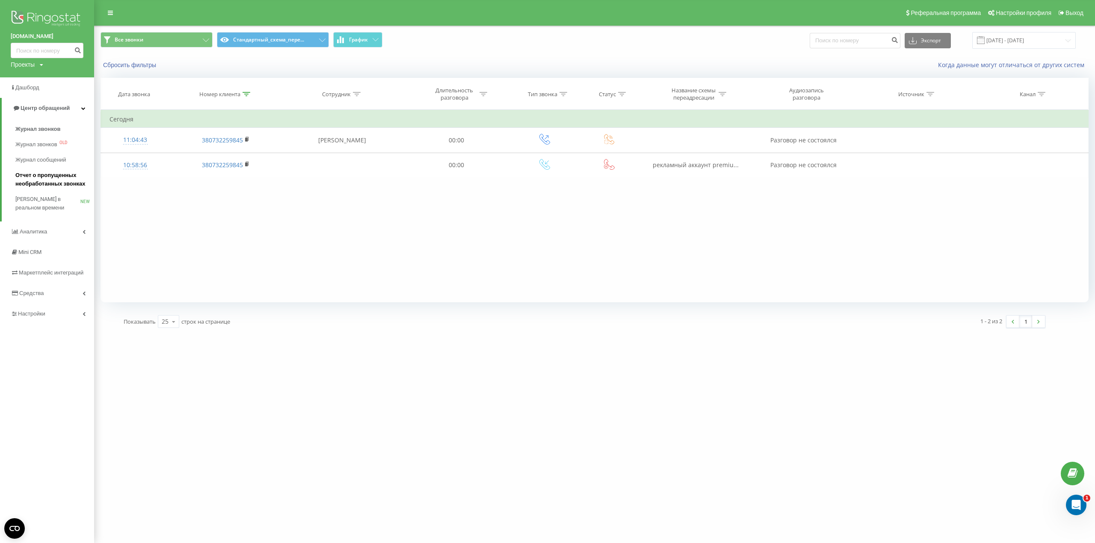
click at [52, 183] on span "Отчет о пропущенных необработанных звонках" at bounding box center [52, 179] width 74 height 17
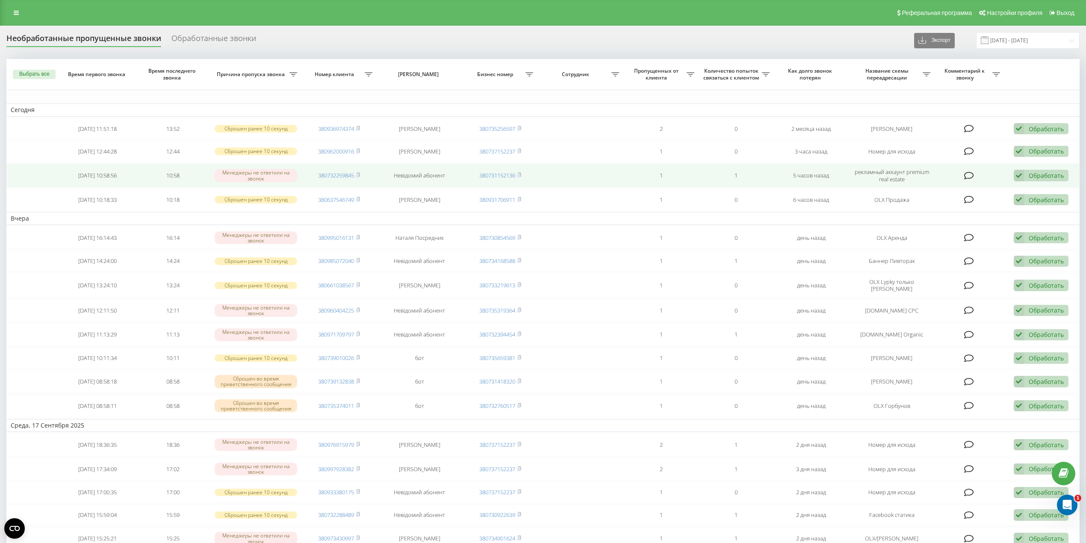
click at [1036, 180] on div "Обработать" at bounding box center [1046, 175] width 35 height 8
click at [955, 241] on div "Другой вариант" at bounding box center [986, 235] width 164 height 15
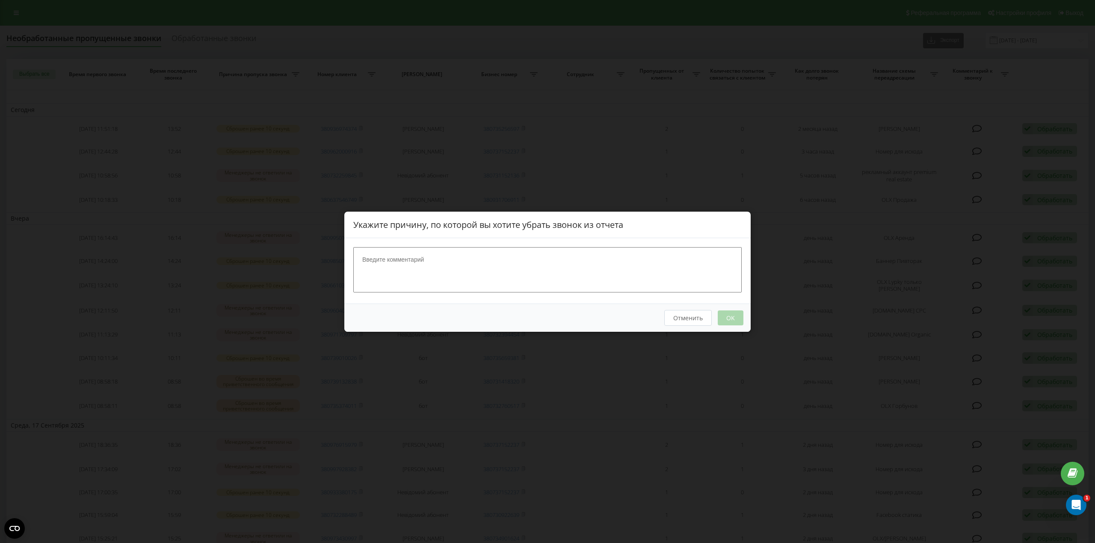
click at [482, 275] on textarea at bounding box center [547, 269] width 388 height 45
type textarea "бот"
click at [734, 311] on button "OK" at bounding box center [730, 317] width 26 height 15
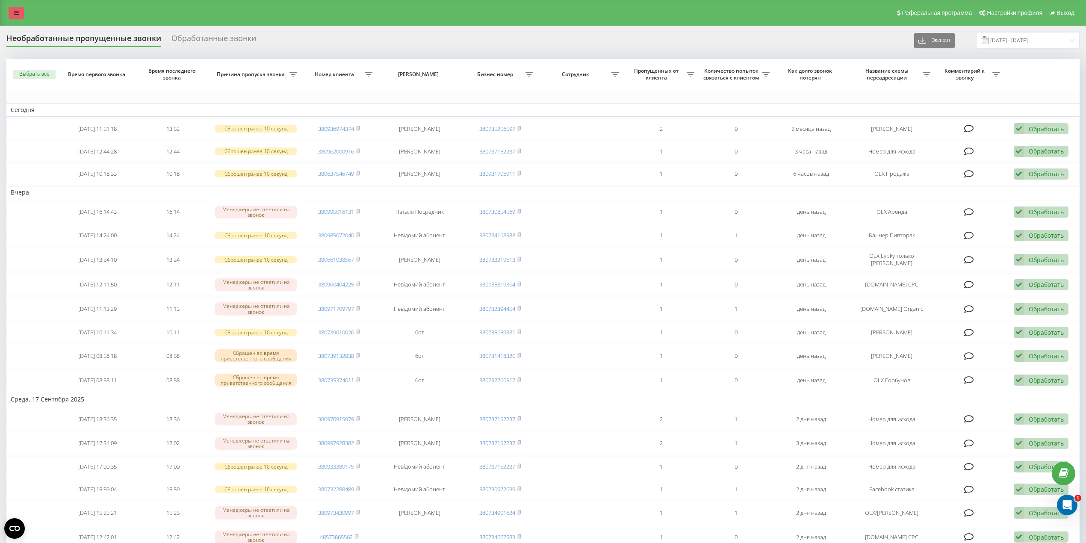
click at [16, 15] on icon at bounding box center [16, 13] width 5 height 6
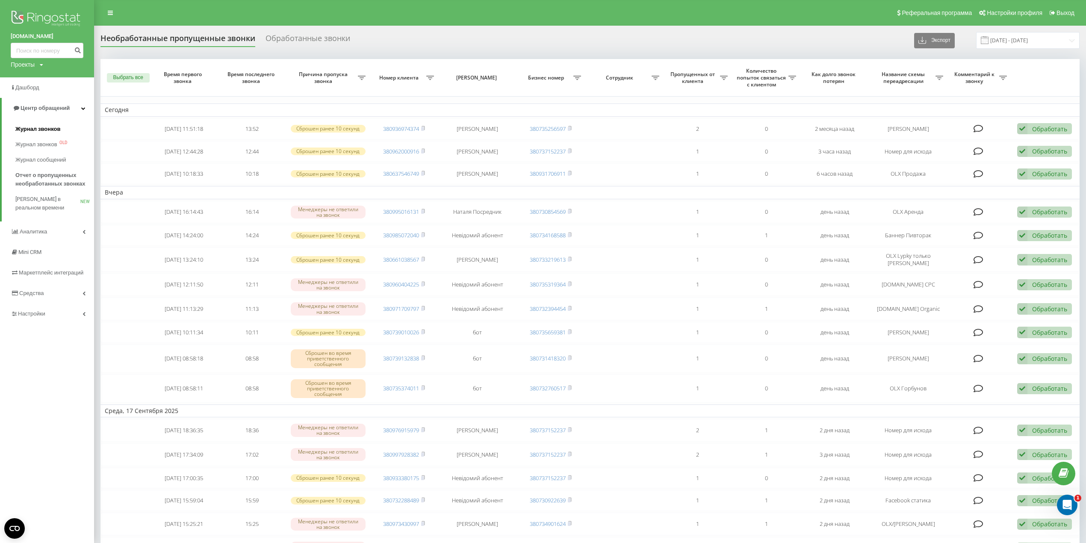
click at [41, 131] on span "Журнал звонков" at bounding box center [37, 129] width 45 height 9
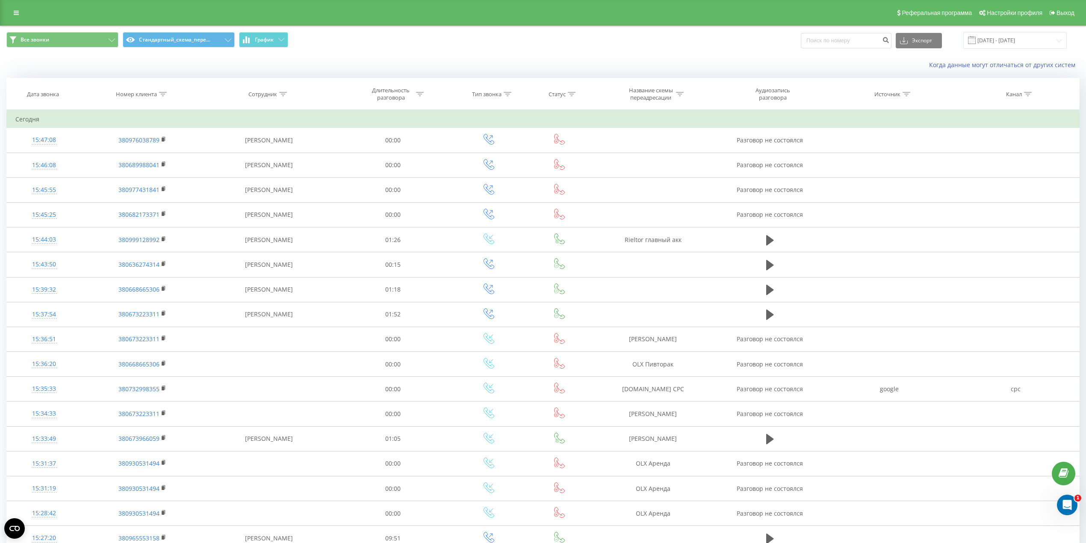
click at [164, 95] on icon at bounding box center [163, 94] width 8 height 4
drag, startPoint x: 125, startPoint y: 161, endPoint x: 130, endPoint y: 159, distance: 5.0
click at [125, 161] on input "text" at bounding box center [142, 155] width 75 height 15
paste input "380637546749"
type input "380637546749"
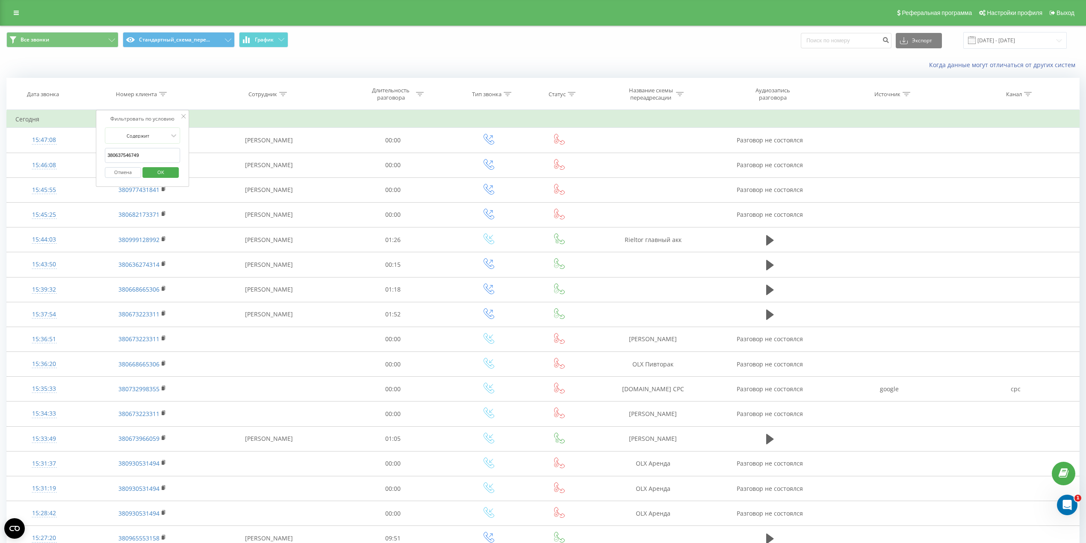
click at [161, 174] on span "OK" at bounding box center [161, 171] width 24 height 13
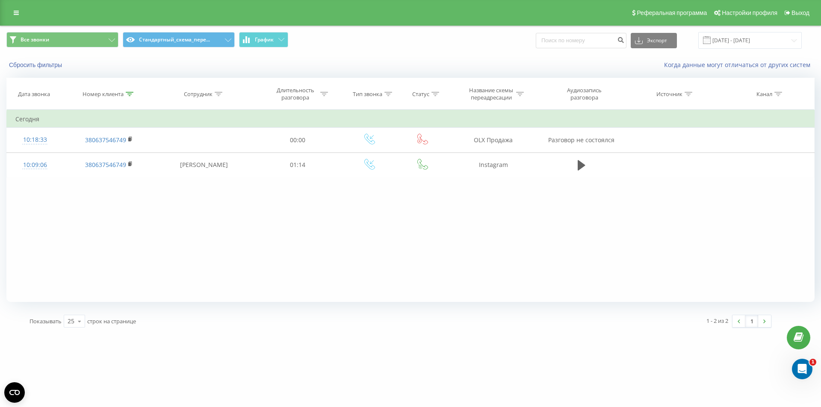
click at [199, 191] on div "Фильтровать по условию Содержит 380637546749 Отмена OK Фильтровать по условию С…" at bounding box center [410, 206] width 808 height 192
click at [127, 95] on icon at bounding box center [130, 94] width 8 height 4
click at [95, 169] on button "Отмена" at bounding box center [89, 172] width 36 height 11
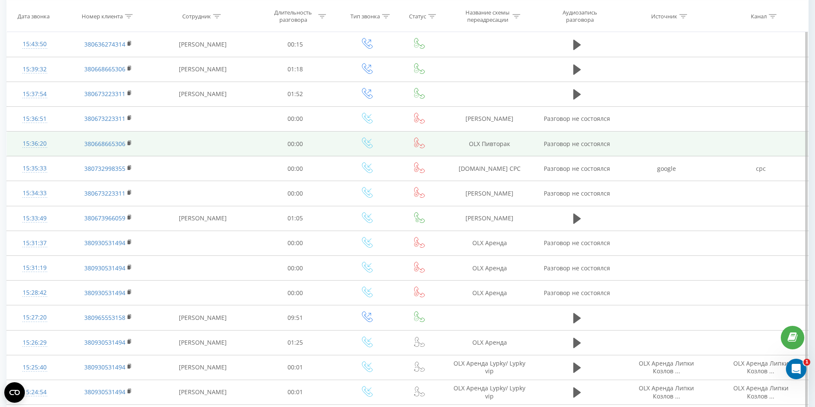
scroll to position [257, 0]
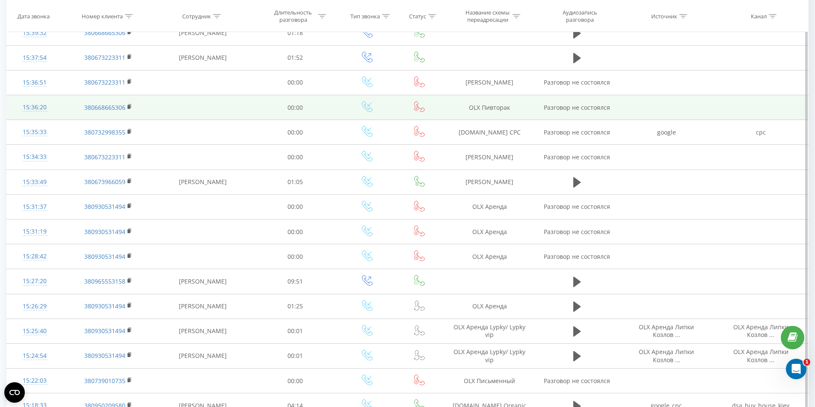
click at [246, 151] on td at bounding box center [203, 157] width 98 height 25
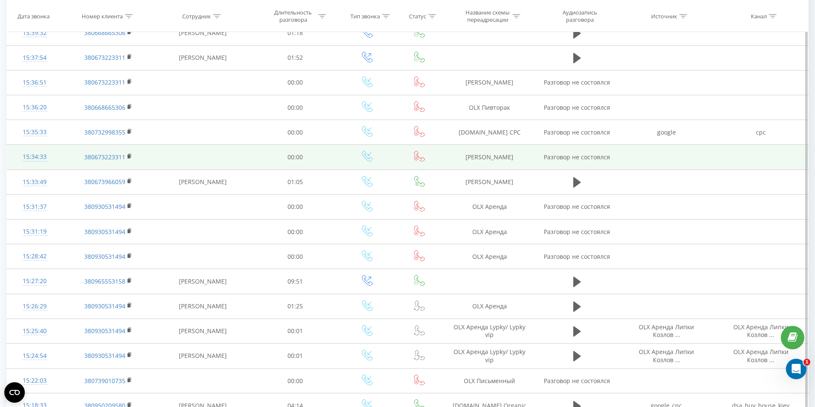
click at [240, 148] on td at bounding box center [203, 157] width 98 height 25
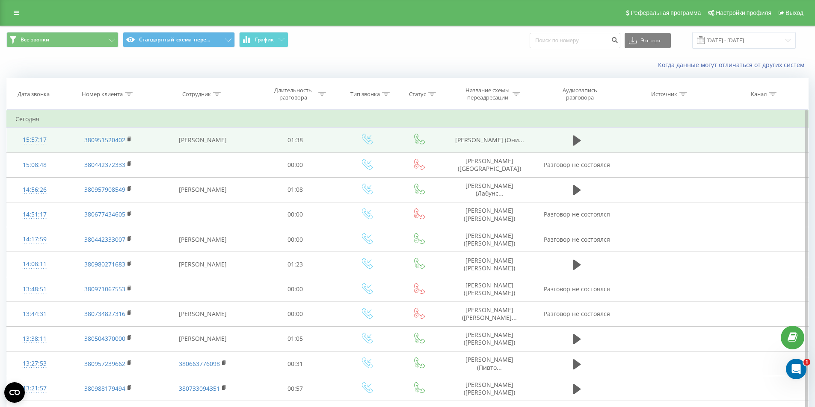
click at [486, 140] on span "[PERSON_NAME] (Они..." at bounding box center [489, 140] width 69 height 8
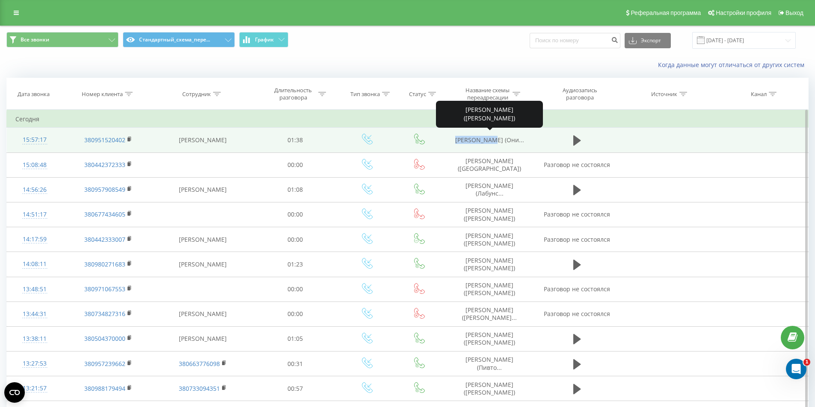
click at [486, 140] on span "[PERSON_NAME] (Они..." at bounding box center [489, 140] width 69 height 8
copy tr "[PERSON_NAME] (Они..."
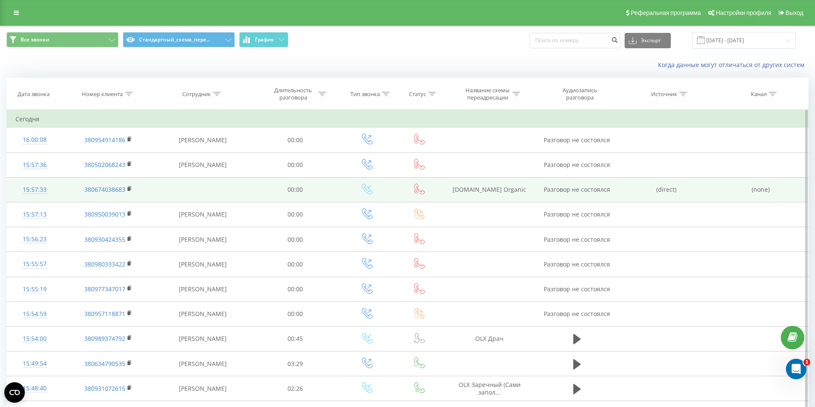
click at [244, 187] on td at bounding box center [203, 189] width 98 height 25
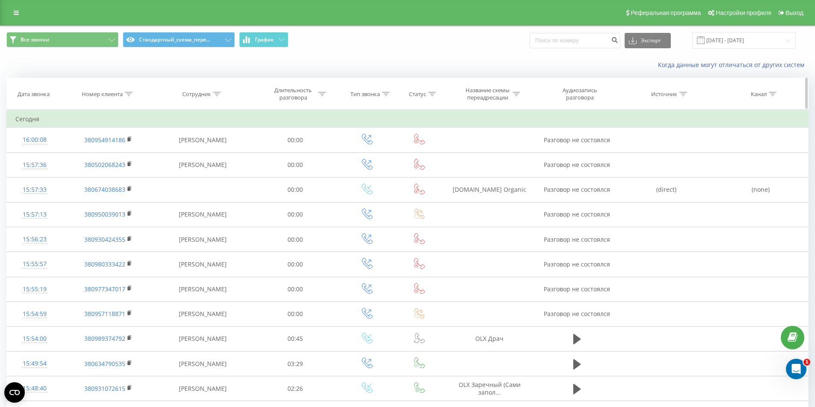
click at [130, 88] on th "Номер клиента" at bounding box center [107, 94] width 91 height 32
click at [129, 99] on th "Номер клиента" at bounding box center [107, 94] width 91 height 32
click at [129, 95] on icon at bounding box center [129, 94] width 8 height 4
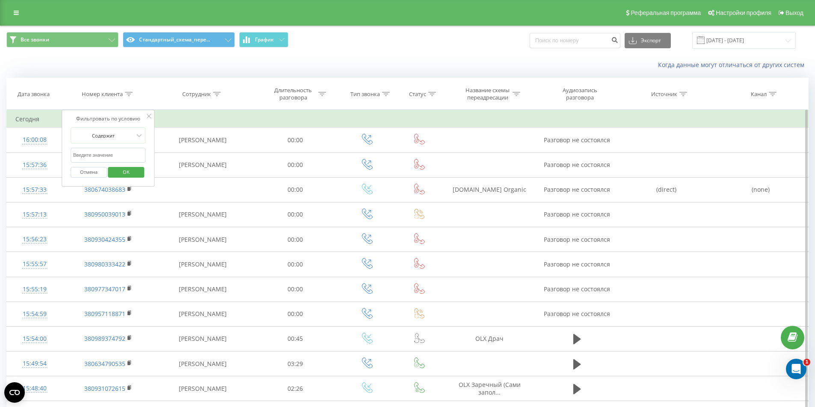
click at [99, 157] on input "text" at bounding box center [108, 155] width 75 height 15
paste input "380965553158"
type input "380965553158"
click at [137, 177] on span "OK" at bounding box center [126, 171] width 24 height 13
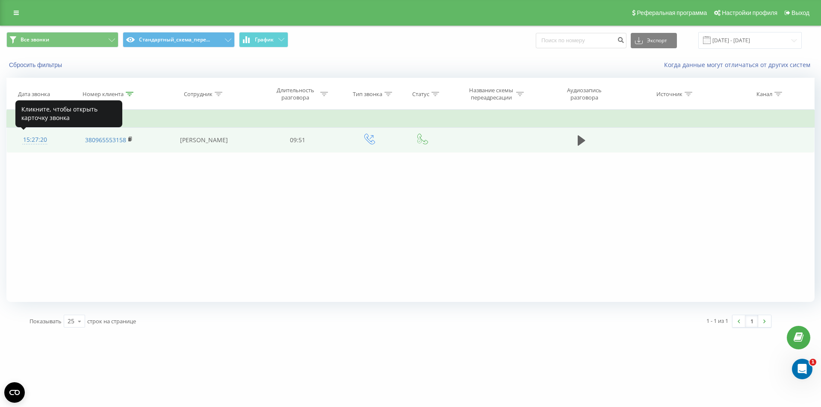
click at [28, 137] on div "15:27:20" at bounding box center [34, 140] width 39 height 17
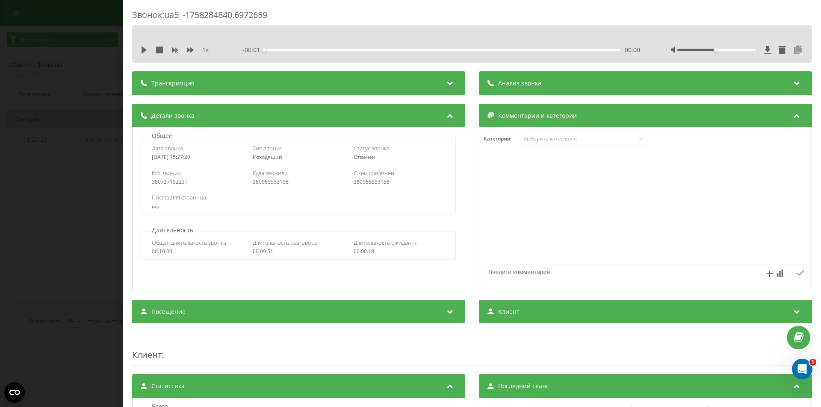
click at [793, 48] on icon at bounding box center [798, 50] width 10 height 9
drag, startPoint x: 188, startPoint y: 271, endPoint x: 98, endPoint y: 229, distance: 98.7
click at [187, 270] on div "Общее Дата звонка 2025-09-19 15:27:20 Тип звонка Исходящий Статус звонка Отвече…" at bounding box center [298, 208] width 333 height 162
drag, startPoint x: 97, startPoint y: 229, endPoint x: 82, endPoint y: 226, distance: 16.0
click at [96, 228] on div "Звонок : ua5_-1758284840.6972659 1 x - 09:51 00:00 00:00 Транскрипция Для анали…" at bounding box center [410, 203] width 821 height 407
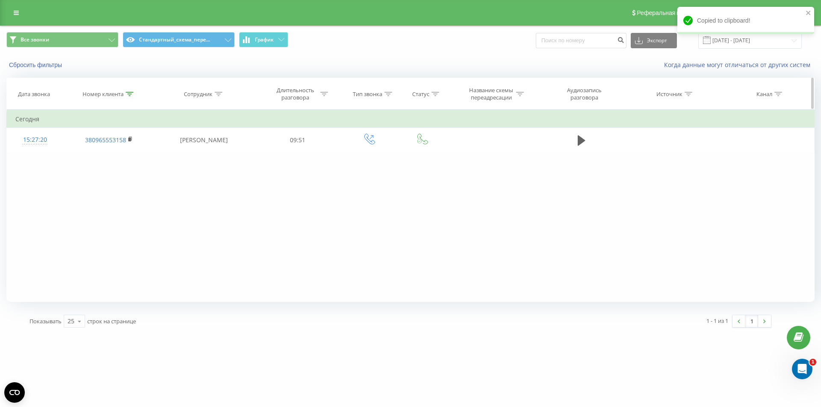
click at [131, 98] on th "Номер клиента" at bounding box center [109, 94] width 92 height 32
click at [129, 95] on icon at bounding box center [130, 94] width 8 height 4
click at [86, 170] on button "Отмена" at bounding box center [89, 172] width 36 height 11
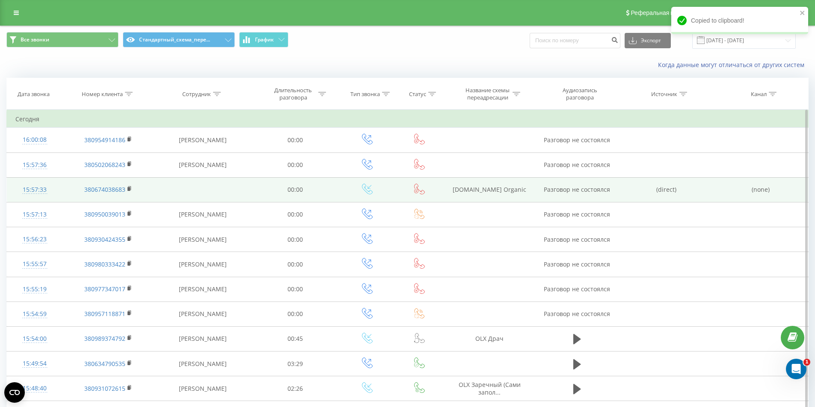
click at [226, 185] on td at bounding box center [203, 189] width 98 height 25
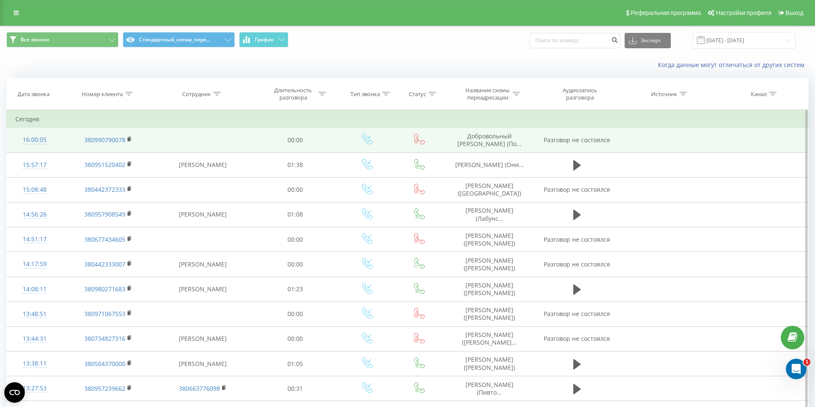
click at [489, 144] on span "Добровольный [PERSON_NAME] (По..." at bounding box center [489, 140] width 64 height 16
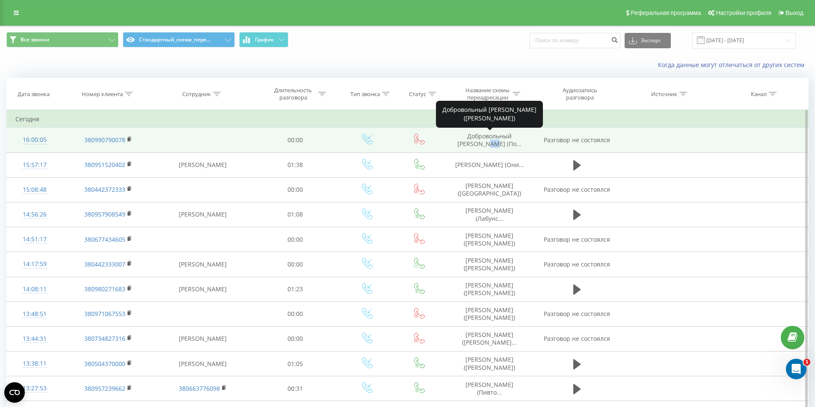
click at [489, 144] on span "Добровольный [PERSON_NAME] (По..." at bounding box center [489, 140] width 64 height 16
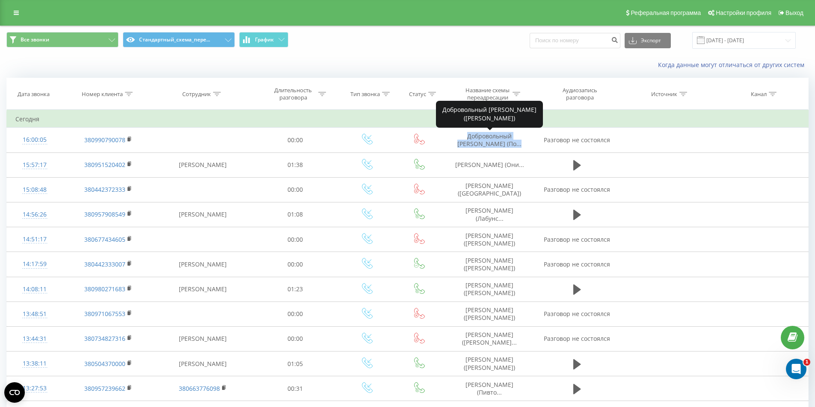
copy span "Добровольный [PERSON_NAME] (По..."
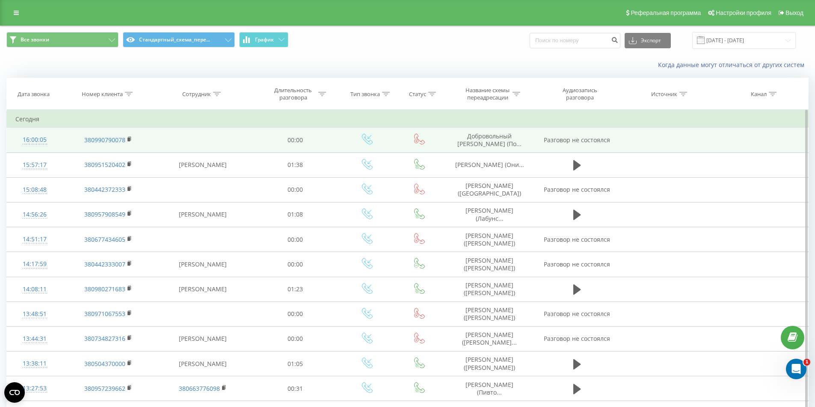
drag, startPoint x: 127, startPoint y: 139, endPoint x: 144, endPoint y: 137, distance: 16.8
click at [130, 139] on rect at bounding box center [128, 140] width 3 height 4
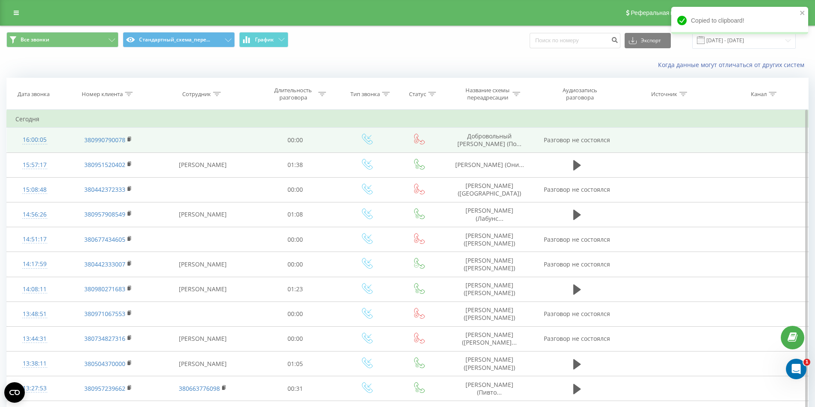
drag, startPoint x: 212, startPoint y: 137, endPoint x: 154, endPoint y: 148, distance: 58.4
click at [210, 137] on td at bounding box center [203, 140] width 98 height 25
click at [128, 138] on rect at bounding box center [128, 140] width 3 height 4
click at [487, 139] on span "Добровольный [PERSON_NAME] (По..." at bounding box center [489, 140] width 64 height 16
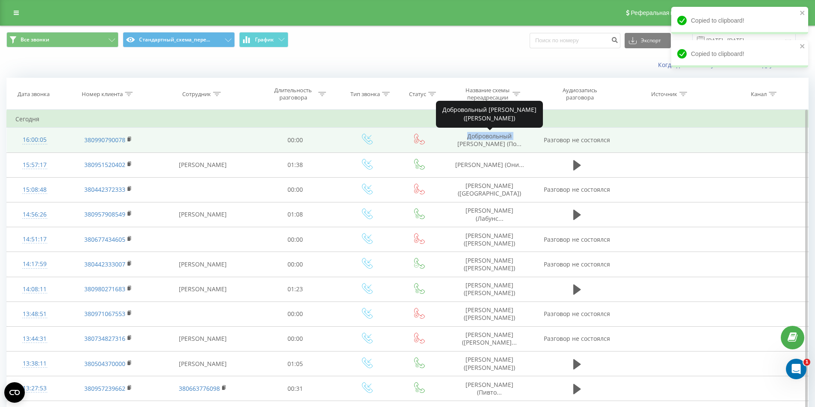
click at [487, 139] on span "Добровольный [PERSON_NAME] (По..." at bounding box center [489, 140] width 64 height 16
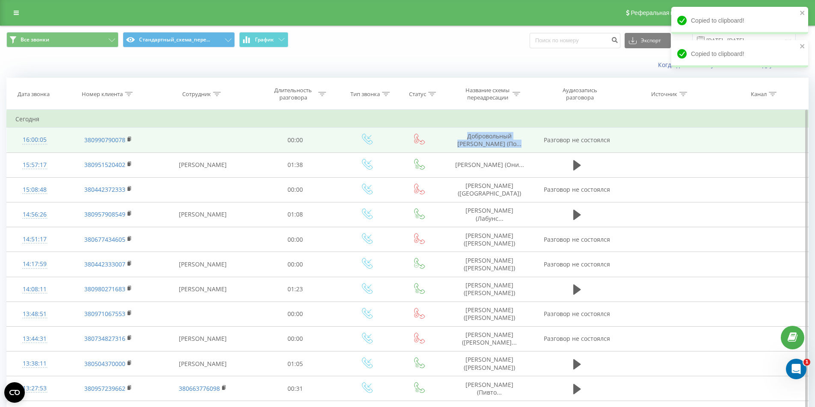
click at [487, 139] on span "Добровольный Алексей (По..." at bounding box center [489, 140] width 64 height 16
copy span "Добровольный Алексей (По..."
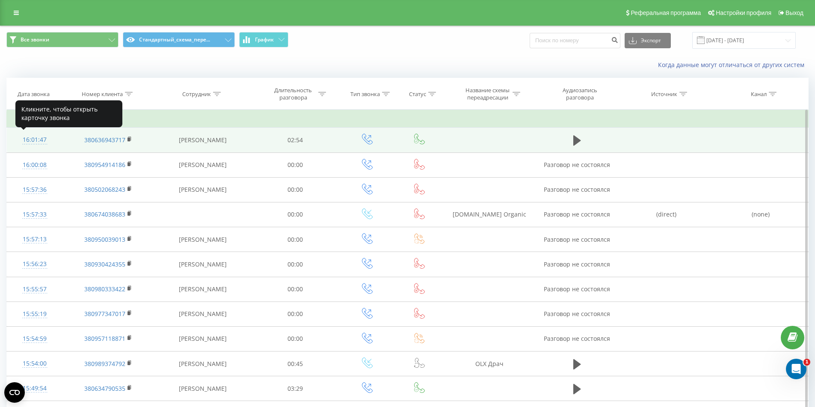
click at [33, 142] on div "16:01:47" at bounding box center [34, 140] width 38 height 17
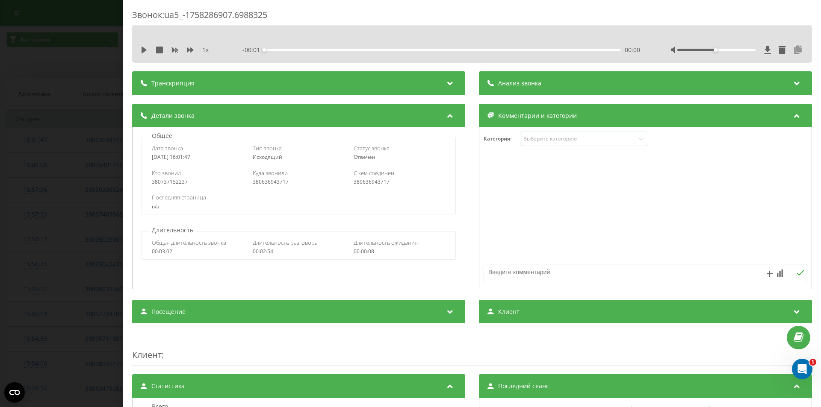
click at [793, 49] on icon at bounding box center [798, 50] width 10 height 9
click at [86, 246] on div "Звонок : ua5_-1758286907.6988325 1 x - 02:54 00:00 00:00 Транскрипция Для анали…" at bounding box center [410, 203] width 821 height 407
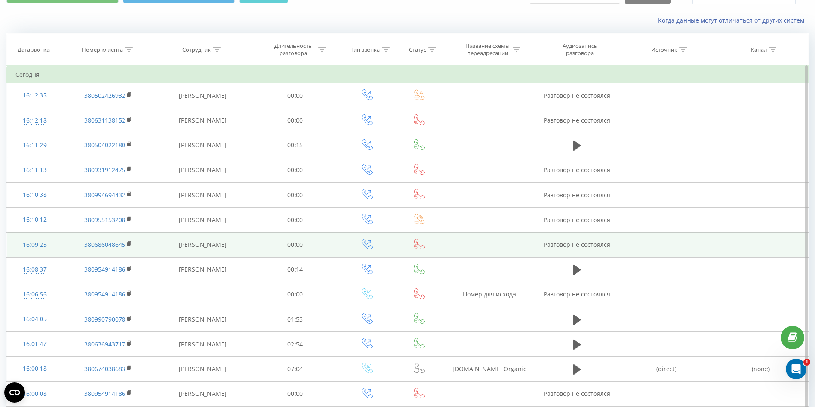
scroll to position [86, 0]
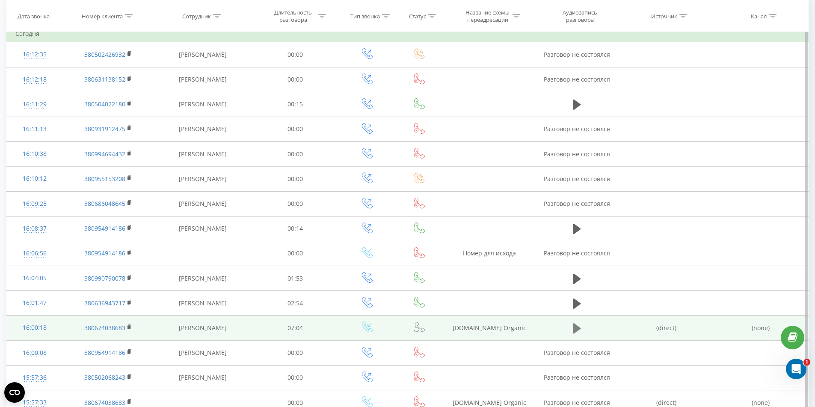
click at [574, 325] on icon at bounding box center [577, 329] width 8 height 10
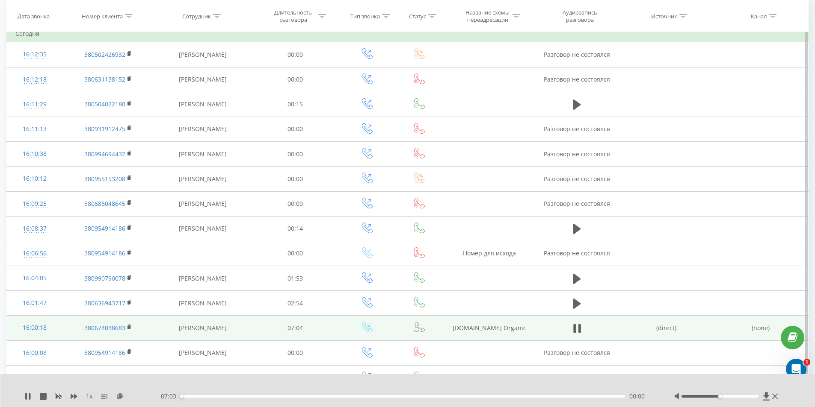
click at [207, 397] on div "00:00" at bounding box center [402, 397] width 445 height 3
click at [260, 398] on div "00:26" at bounding box center [402, 397] width 445 height 3
click at [579, 329] on icon at bounding box center [579, 328] width 3 height 9
click at [129, 328] on rect at bounding box center [128, 328] width 3 height 4
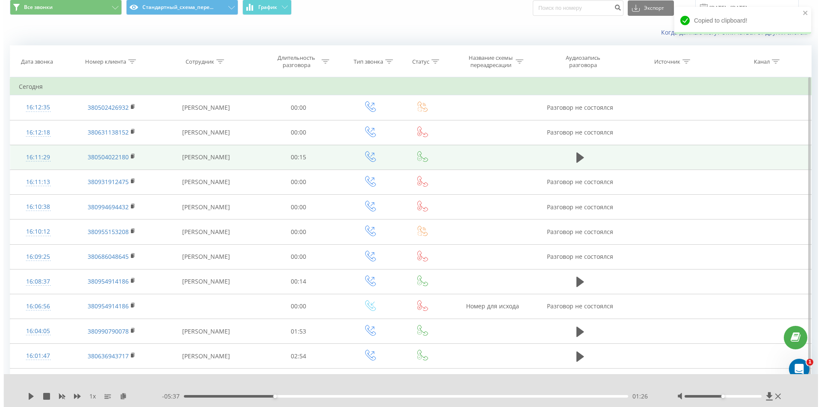
scroll to position [0, 0]
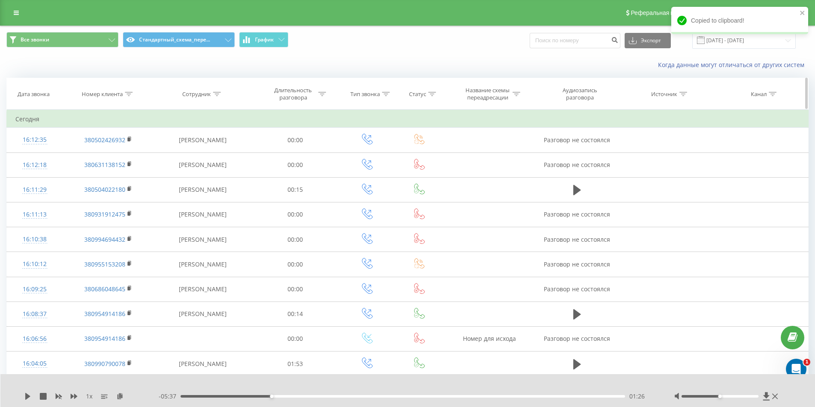
click at [126, 94] on icon at bounding box center [129, 94] width 8 height 4
click at [108, 154] on input "text" at bounding box center [108, 155] width 75 height 15
paste input "380674038683"
type input "380674038683"
drag, startPoint x: 129, startPoint y: 174, endPoint x: 136, endPoint y: 161, distance: 14.6
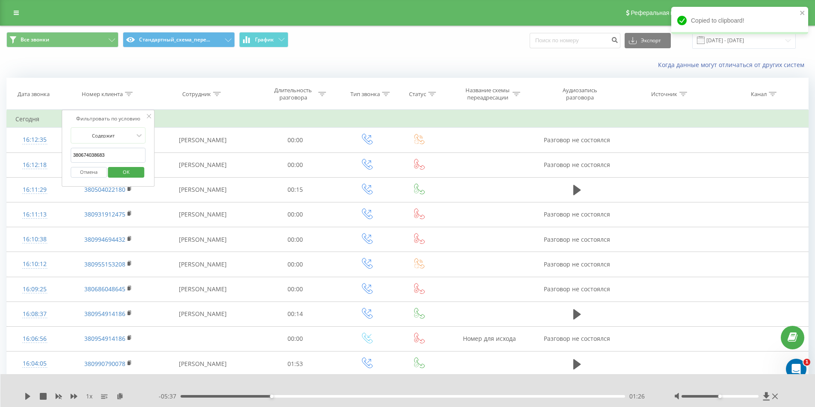
click at [129, 172] on span "OK" at bounding box center [126, 171] width 24 height 13
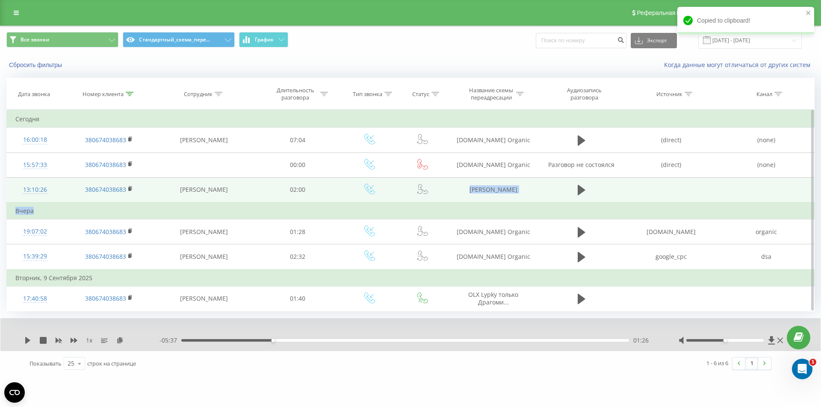
drag, startPoint x: 192, startPoint y: 208, endPoint x: 385, endPoint y: 196, distance: 194.0
click at [342, 197] on tbody "Сегодня 16:00:18 380674038683 Евгения Яремчук 07:04 thecapital.com.ua Organic (…" at bounding box center [411, 211] width 808 height 201
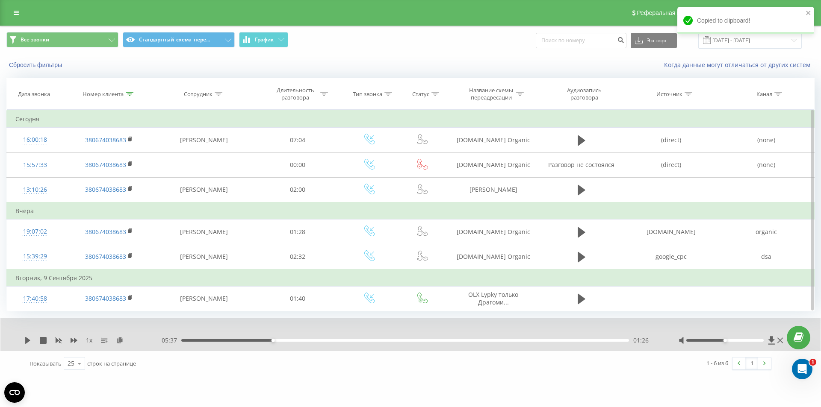
click at [468, 280] on td "Вторник, 9 Сентября 2025" at bounding box center [411, 278] width 808 height 17
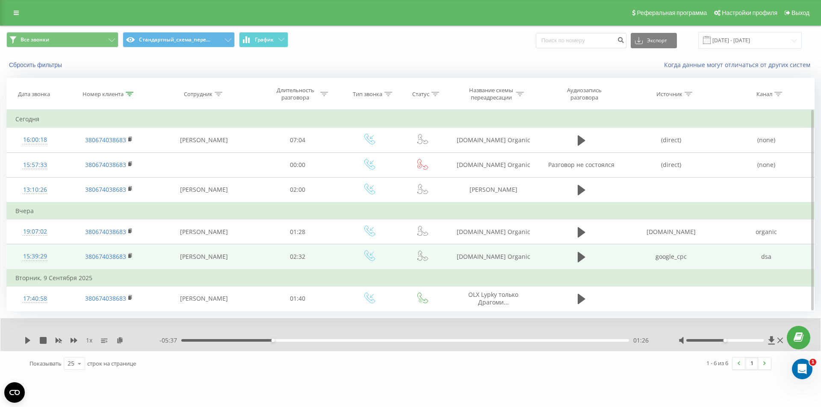
click at [37, 256] on div "15:39:29" at bounding box center [34, 256] width 39 height 17
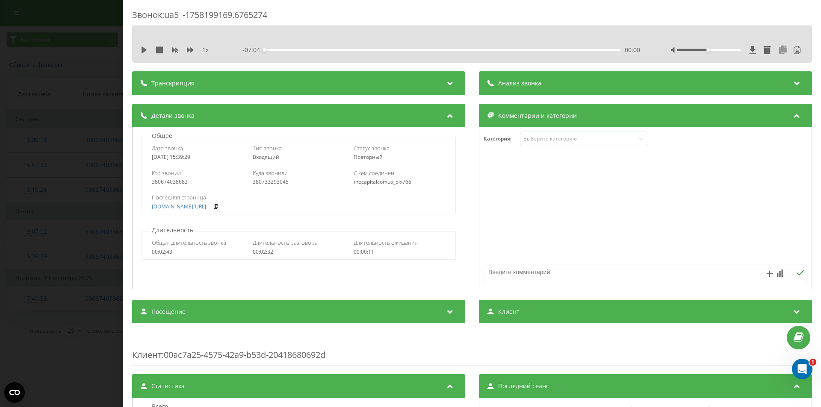
drag, startPoint x: 776, startPoint y: 52, endPoint x: 781, endPoint y: 49, distance: 5.8
click at [778, 50] on icon at bounding box center [783, 50] width 10 height 9
drag, startPoint x: 75, startPoint y: 216, endPoint x: 102, endPoint y: 217, distance: 26.5
click at [75, 216] on div "Звонок : ua5_-1758199169.6765274 1 x - 02:32 00:00 00:00 Транскрипция 00:00 Дів…" at bounding box center [410, 203] width 821 height 407
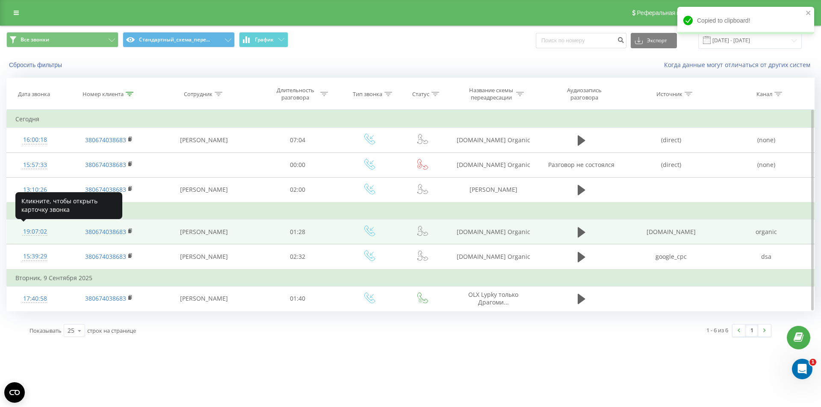
click at [31, 230] on div "19:07:02" at bounding box center [34, 232] width 39 height 17
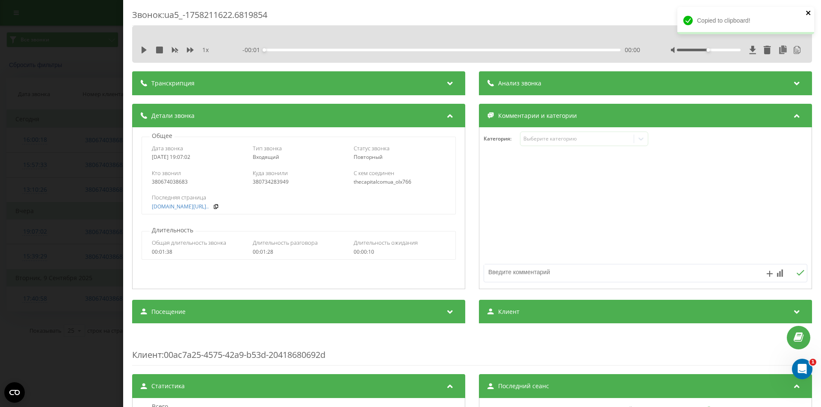
click at [809, 11] on icon "close" at bounding box center [809, 12] width 6 height 7
click at [778, 46] on icon at bounding box center [783, 50] width 10 height 9
click at [43, 143] on div "Звонок : ua5_-1758211622.6819854 1 x - 01:28 00:00 00:00 Транскрипция 00:01 Доб…" at bounding box center [410, 203] width 821 height 407
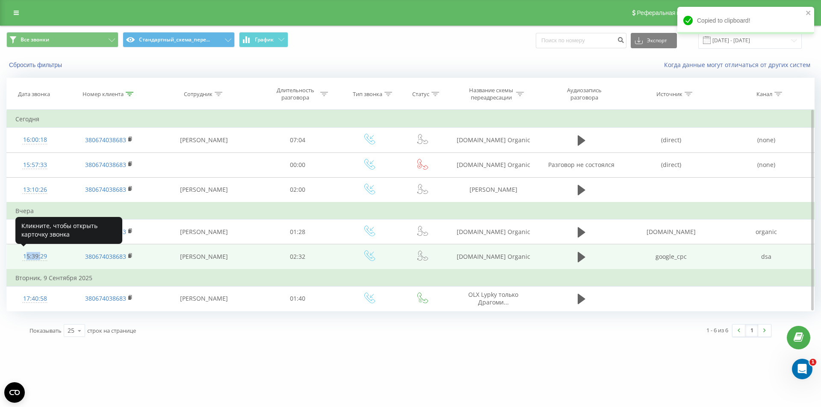
drag, startPoint x: 19, startPoint y: 258, endPoint x: 39, endPoint y: 260, distance: 19.8
click at [39, 260] on div "15:39:29" at bounding box center [34, 256] width 39 height 17
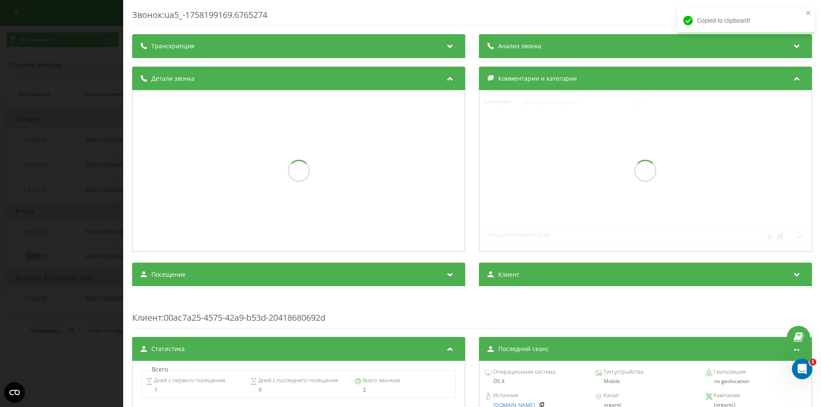
click at [68, 280] on div "Звонок : ua5_-1758199169.6765274 Транскрипция Анализ звонка Детали звонка Комме…" at bounding box center [410, 203] width 821 height 407
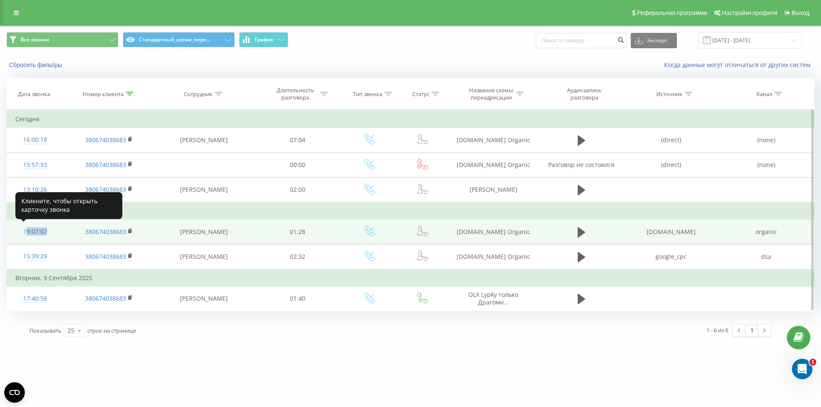
drag, startPoint x: 25, startPoint y: 233, endPoint x: 39, endPoint y: 236, distance: 14.8
click at [39, 236] on div "19:07:02" at bounding box center [34, 232] width 39 height 17
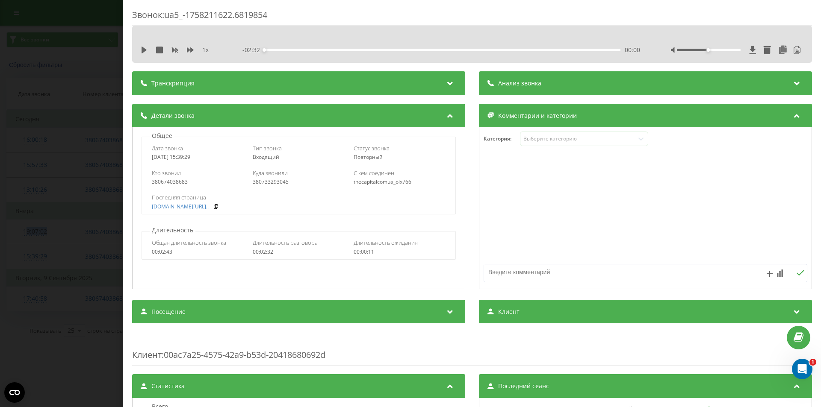
click at [48, 249] on div "Звонок : ua5_-1758211622.6819854 1 x - 02:32 00:00 00:00 Транскрипция Для анали…" at bounding box center [410, 203] width 821 height 407
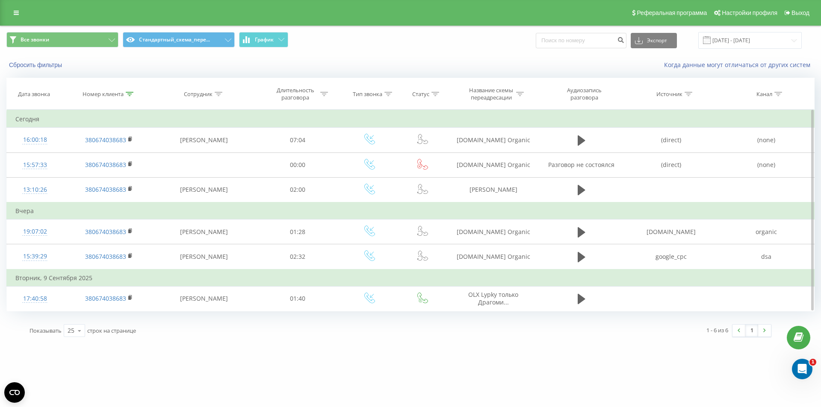
click at [198, 205] on td "Вчера" at bounding box center [411, 211] width 808 height 17
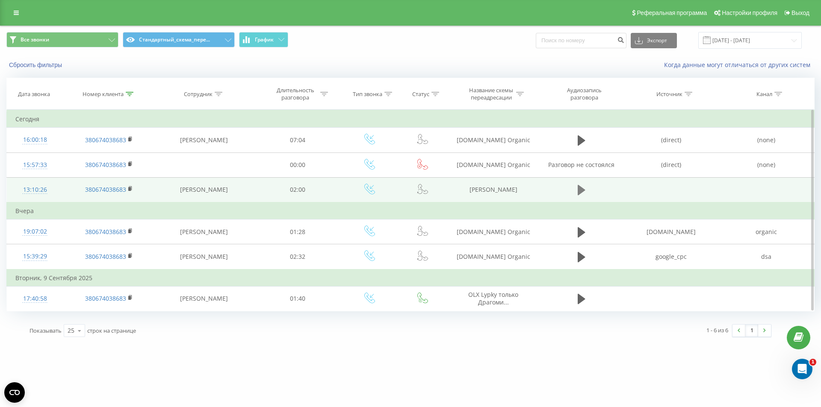
click at [578, 191] on icon at bounding box center [582, 190] width 8 height 10
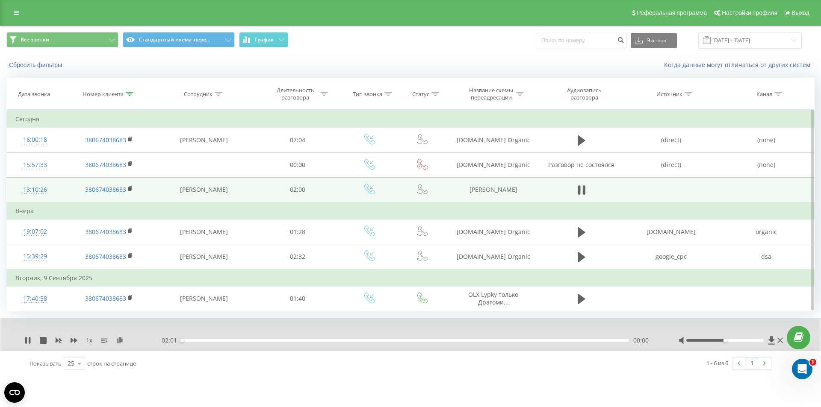
click at [222, 341] on div "00:00" at bounding box center [405, 340] width 448 height 3
click at [274, 341] on div "00:14" at bounding box center [405, 340] width 448 height 3
click at [313, 339] on div "00:25" at bounding box center [405, 340] width 448 height 3
click at [360, 342] on div "00:48" at bounding box center [405, 340] width 448 height 3
click at [410, 339] on div "00:48" at bounding box center [405, 340] width 448 height 3
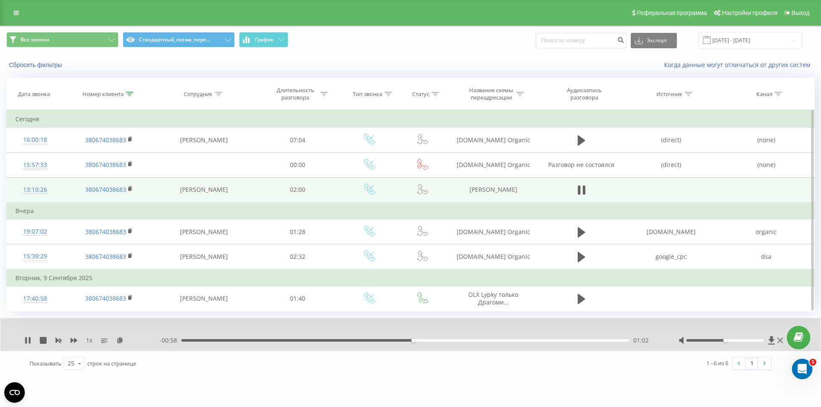
click at [496, 342] on div "- 00:58 01:02 01:02" at bounding box center [408, 341] width 498 height 9
click at [500, 340] on div "01:03" at bounding box center [405, 340] width 448 height 3
click at [582, 194] on icon at bounding box center [582, 190] width 8 height 12
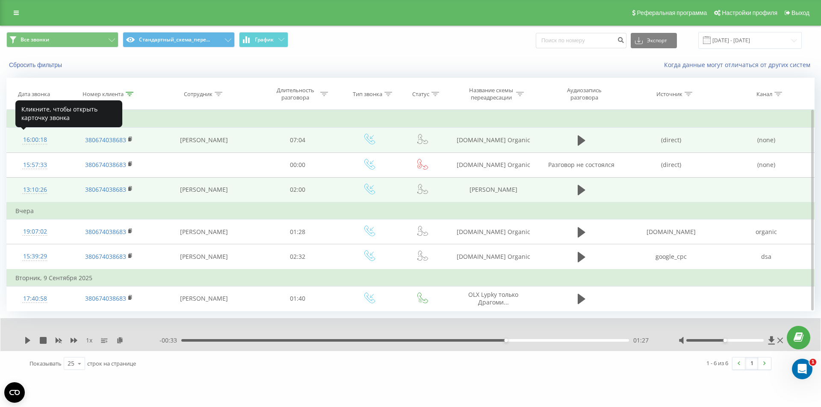
click at [41, 139] on div "16:00:18" at bounding box center [34, 140] width 39 height 17
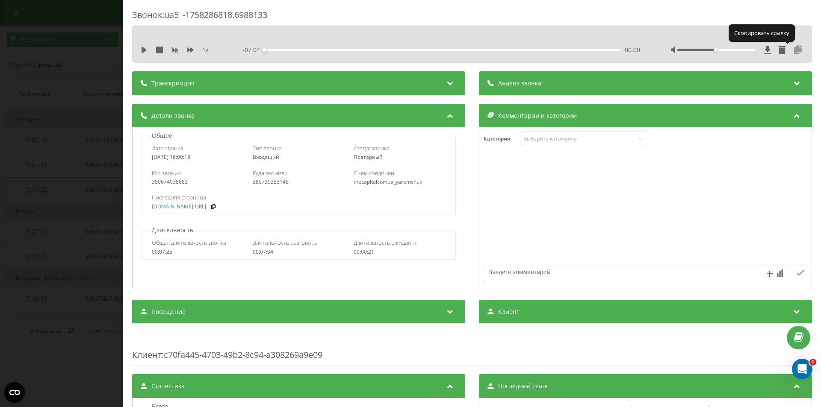
click at [793, 50] on icon at bounding box center [798, 50] width 10 height 9
click at [50, 214] on div "Звонок : ua5_-1758286818.6988133 1 x - 07:04 00:00 00:00 Транскрипция Для анали…" at bounding box center [410, 203] width 821 height 407
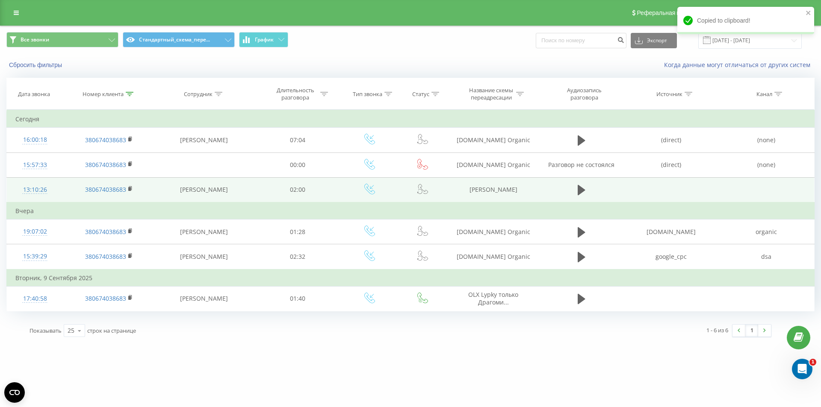
click at [32, 189] on div "13:10:26" at bounding box center [34, 190] width 39 height 17
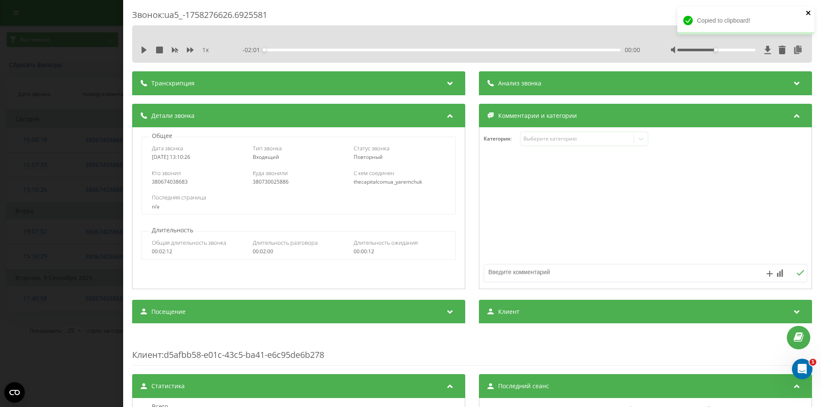
click at [809, 10] on icon "close" at bounding box center [809, 12] width 6 height 7
click at [793, 49] on icon at bounding box center [798, 50] width 10 height 9
drag, startPoint x: 180, startPoint y: 158, endPoint x: 194, endPoint y: 159, distance: 13.8
click at [194, 159] on div "2025-09-19 13:10:26" at bounding box center [198, 157] width 92 height 6
copy div "13:10"
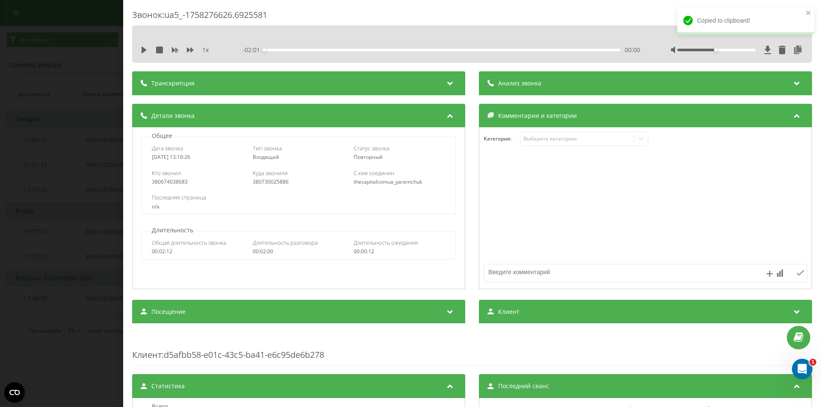
click at [240, 203] on div "Последняя страница n/a" at bounding box center [298, 202] width 293 height 16
click at [793, 48] on icon at bounding box center [798, 50] width 10 height 9
click at [93, 219] on div "Звонок : ua5_-1758276626.6925581 1 x - 02:01 00:00 00:00 Транскрипция Для анали…" at bounding box center [410, 203] width 821 height 407
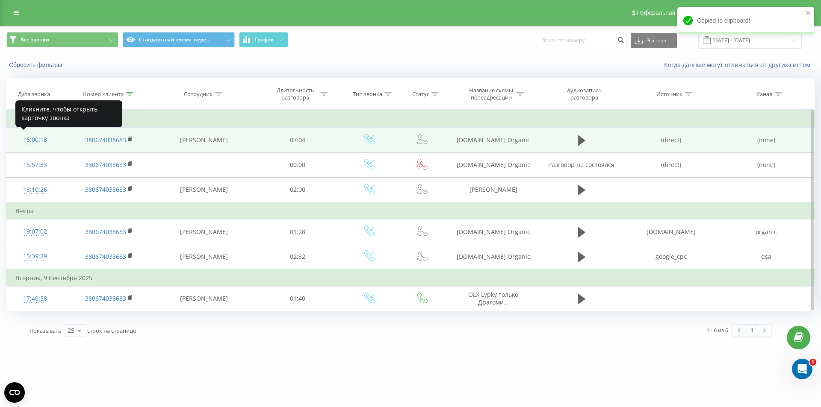
click at [35, 139] on div "16:00:18" at bounding box center [34, 140] width 39 height 17
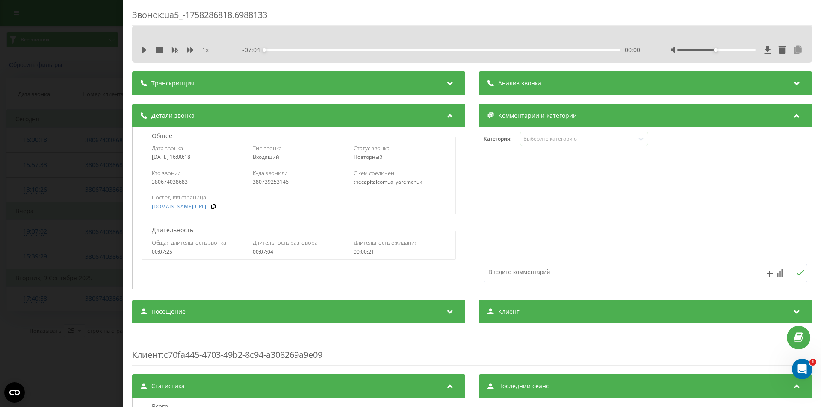
click at [793, 50] on icon at bounding box center [798, 50] width 10 height 9
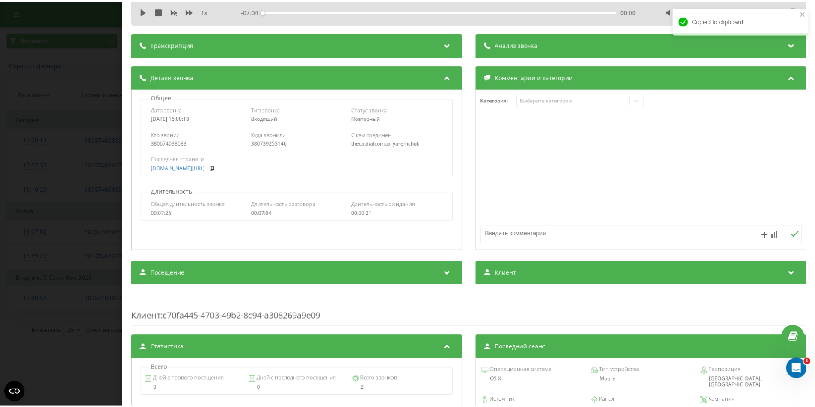
scroll to position [86, 0]
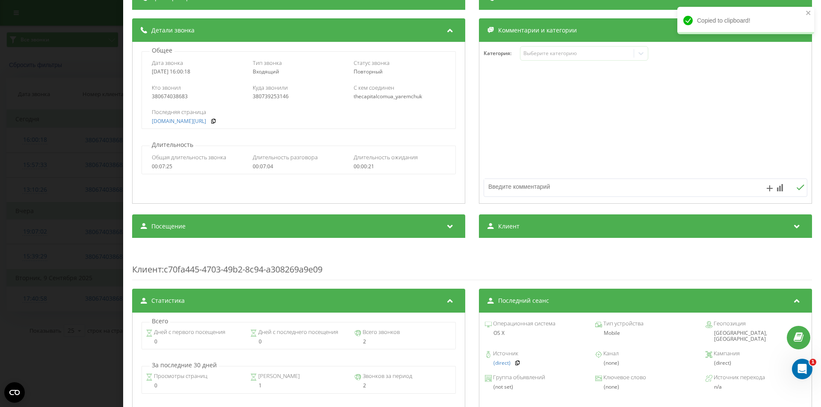
click at [92, 243] on div "Звонок : ua5_-1758286818.6988133 1 x - 07:04 00:00 00:00 Транскрипция Для анали…" at bounding box center [410, 203] width 821 height 407
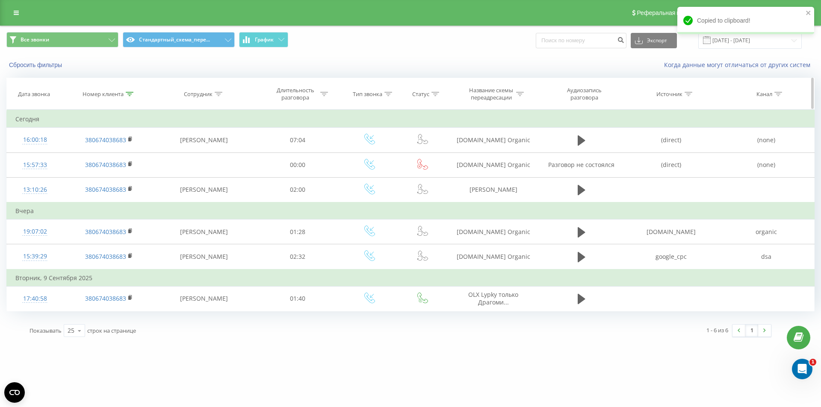
click at [130, 93] on icon at bounding box center [130, 94] width 8 height 4
click at [92, 175] on button "Отмена" at bounding box center [89, 172] width 36 height 11
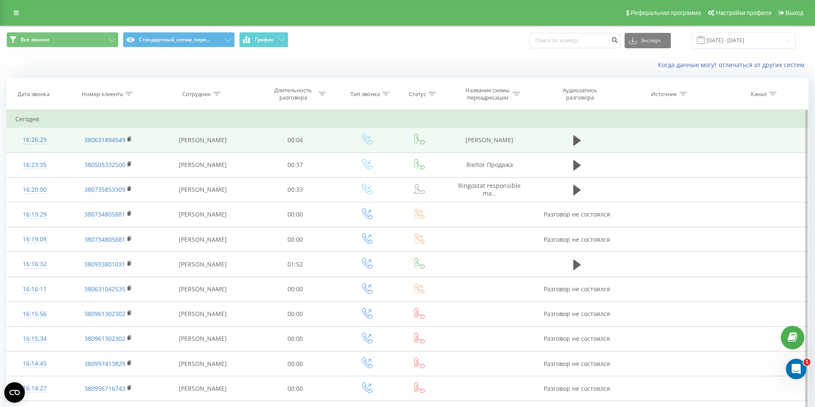
click at [477, 143] on td "OLX Курбанов" at bounding box center [489, 140] width 91 height 25
copy tr "OLX Курбанов"
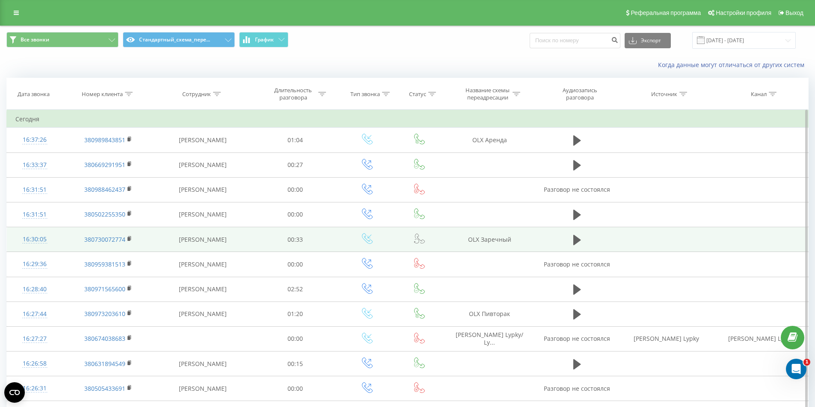
click at [353, 234] on td at bounding box center [367, 239] width 56 height 25
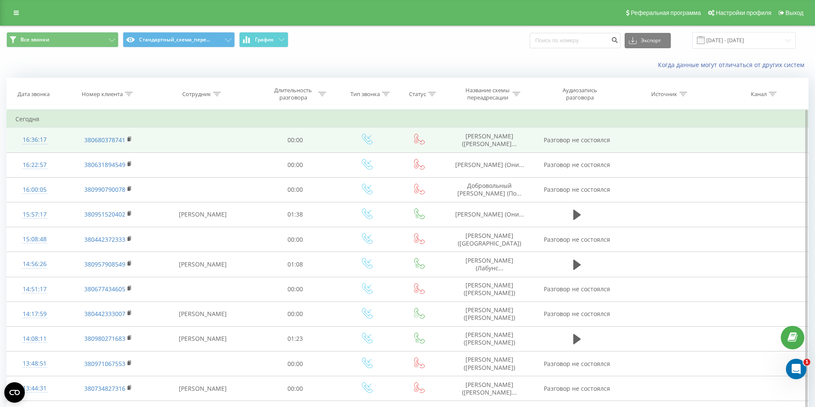
click at [490, 142] on span "[PERSON_NAME] ([PERSON_NAME]..." at bounding box center [489, 140] width 55 height 16
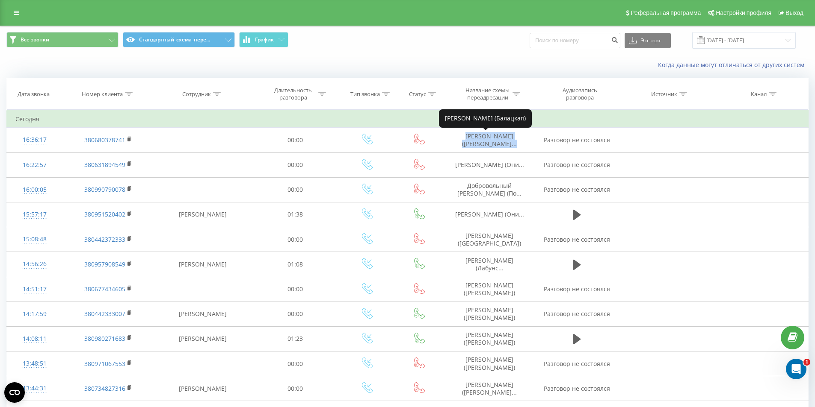
copy span "[PERSON_NAME] ([PERSON_NAME]..."
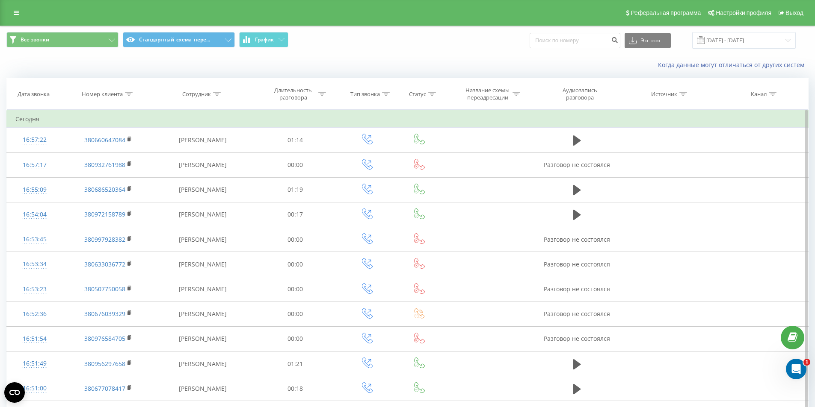
scroll to position [360, 0]
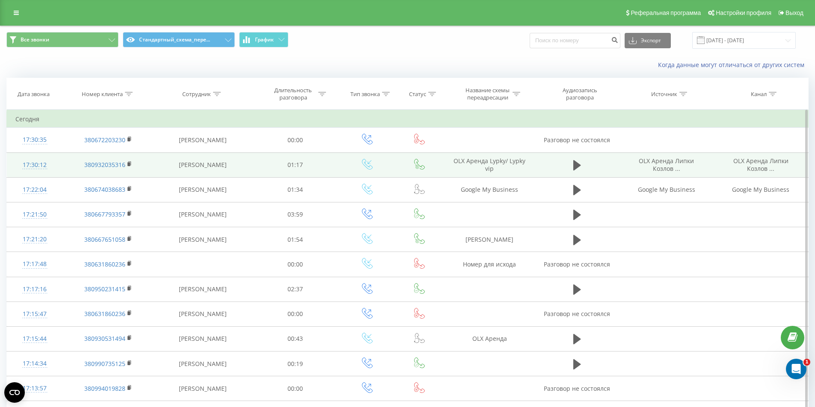
click at [486, 166] on td "OLX Аренда Lypky/ Lypky vip" at bounding box center [489, 165] width 91 height 25
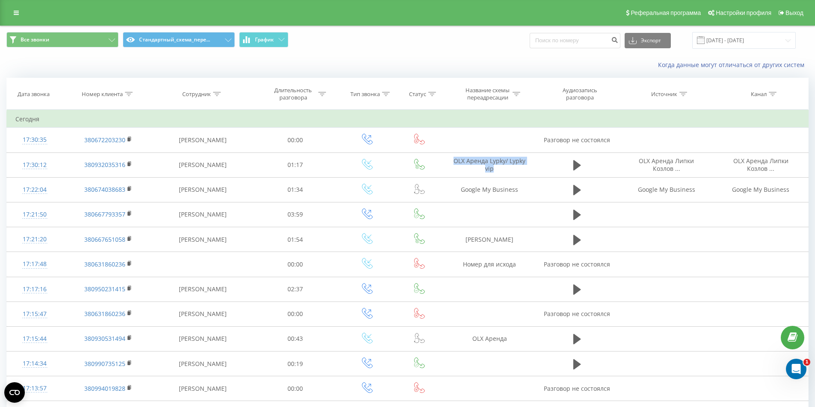
copy tr "OLX Аренда Lypky/ Lypky vip"
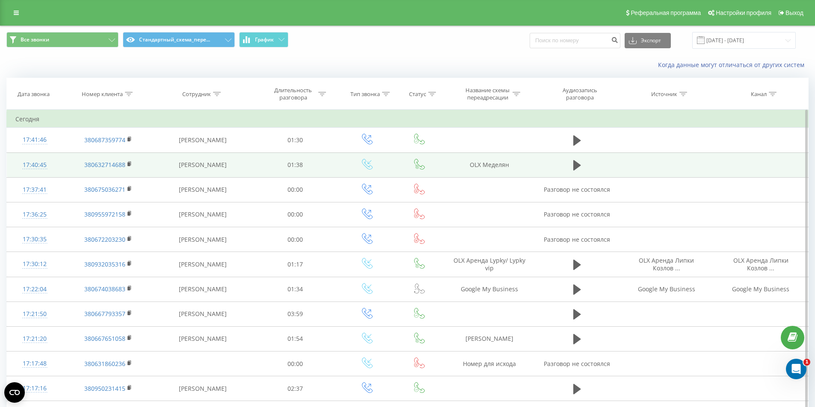
click at [490, 171] on td "OLX Меделян" at bounding box center [489, 165] width 91 height 25
copy tr "OLX Меделян"
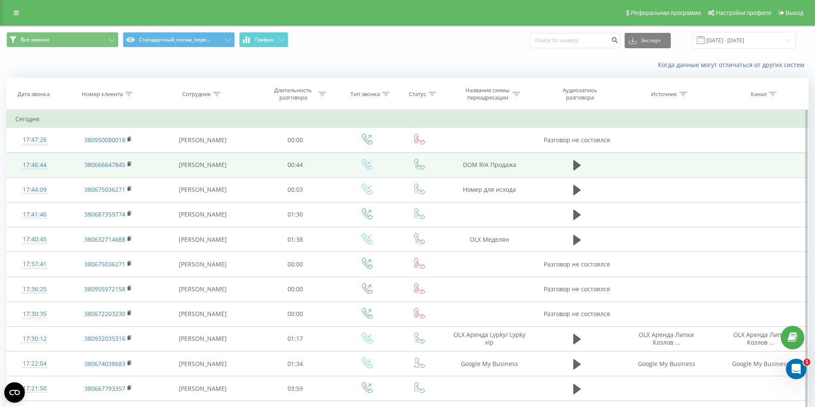
click at [471, 165] on td "DOM RIA Продажа" at bounding box center [489, 165] width 91 height 25
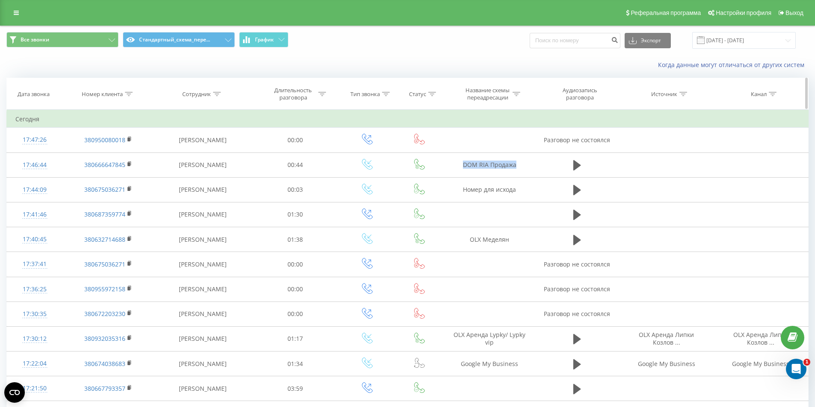
copy tr "DOM RIA Продажа"
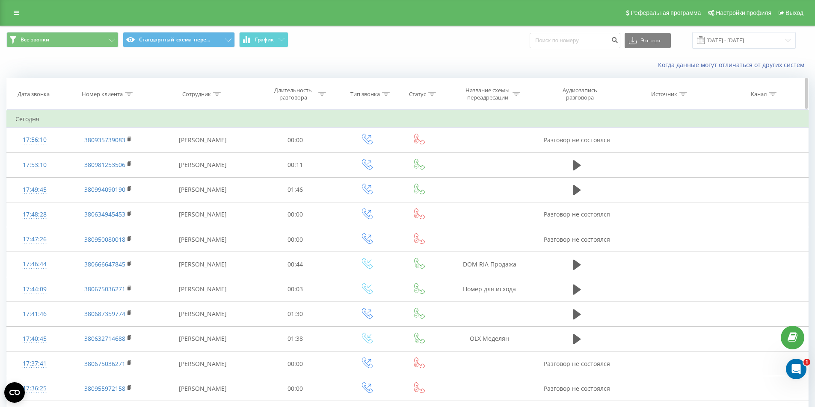
click at [127, 94] on icon at bounding box center [129, 94] width 8 height 4
drag, startPoint x: 136, startPoint y: 90, endPoint x: 132, endPoint y: 92, distance: 4.8
click at [134, 91] on div "Номер клиента" at bounding box center [107, 94] width 91 height 7
drag, startPoint x: 132, startPoint y: 92, endPoint x: 115, endPoint y: 124, distance: 35.8
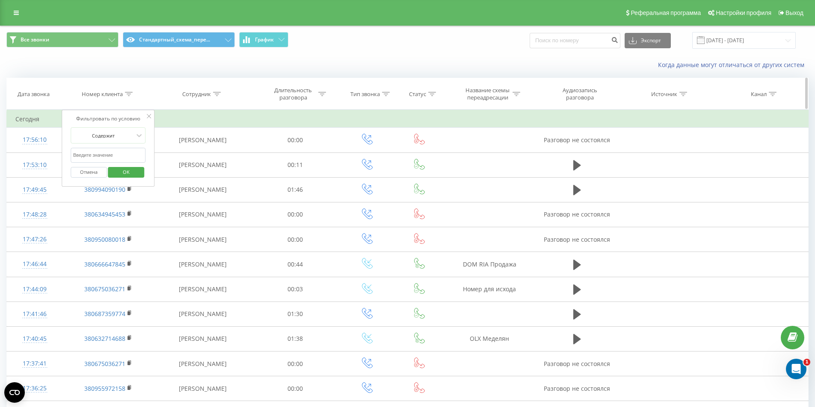
click at [131, 92] on icon at bounding box center [129, 94] width 8 height 4
click at [130, 94] on icon at bounding box center [129, 94] width 8 height 4
click at [94, 152] on input "text" at bounding box center [108, 155] width 75 height 15
paste input "380950080018"
type input "380950080018"
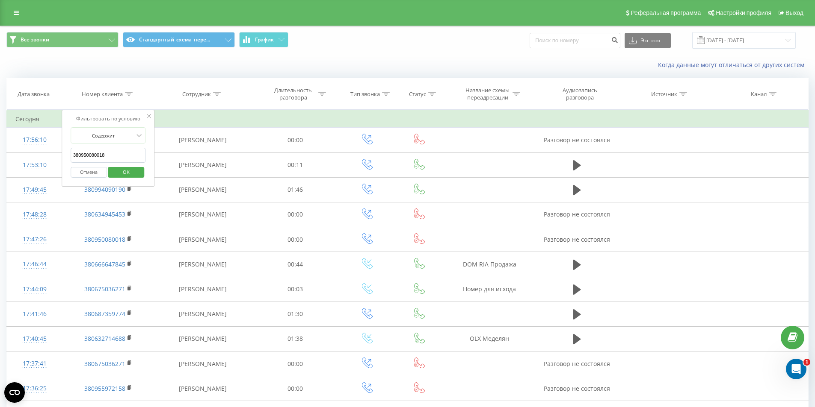
click at [122, 170] on span "OK" at bounding box center [126, 171] width 24 height 13
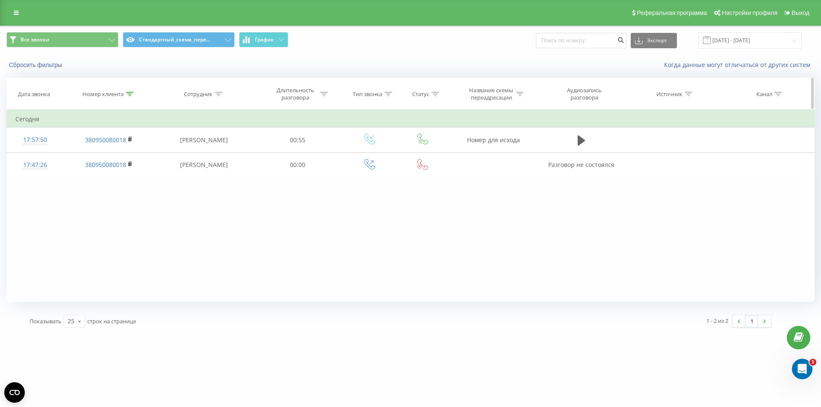
click at [132, 94] on icon at bounding box center [130, 94] width 8 height 4
drag, startPoint x: 84, startPoint y: 177, endPoint x: 91, endPoint y: 179, distance: 6.9
click at [85, 177] on button "Отмена" at bounding box center [89, 172] width 36 height 11
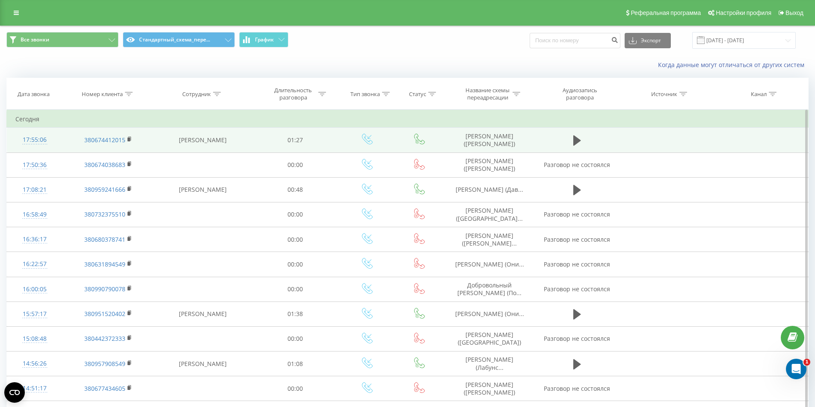
click at [495, 144] on td "[PERSON_NAME] ([PERSON_NAME])" at bounding box center [489, 140] width 91 height 25
copy tr "[PERSON_NAME] ([PERSON_NAME])"
